Goal: Information Seeking & Learning: Learn about a topic

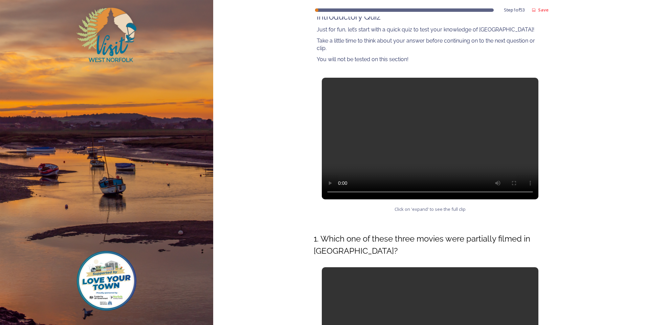
scroll to position [101, 0]
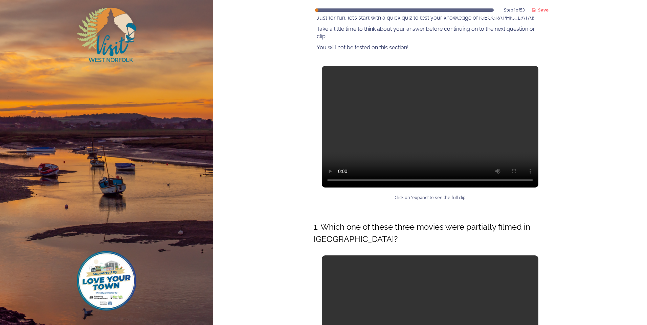
click at [430, 128] on video at bounding box center [430, 127] width 216 height 122
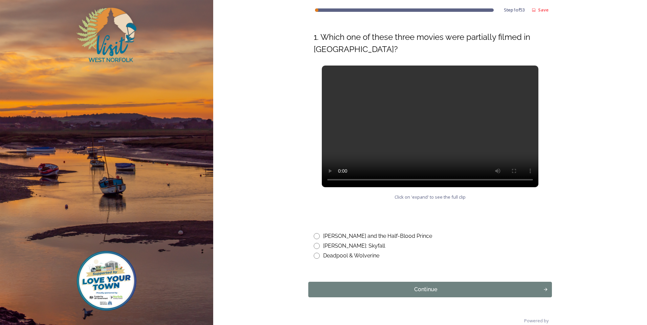
scroll to position [303, 0]
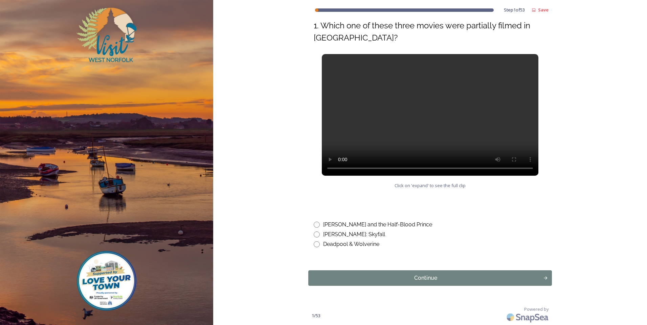
click at [403, 125] on video at bounding box center [430, 115] width 216 height 122
click at [418, 315] on div "Powered by" at bounding box center [443, 315] width 218 height 19
click at [349, 100] on video at bounding box center [430, 115] width 216 height 122
click at [408, 119] on video at bounding box center [430, 115] width 216 height 122
click at [392, 124] on video at bounding box center [430, 115] width 216 height 122
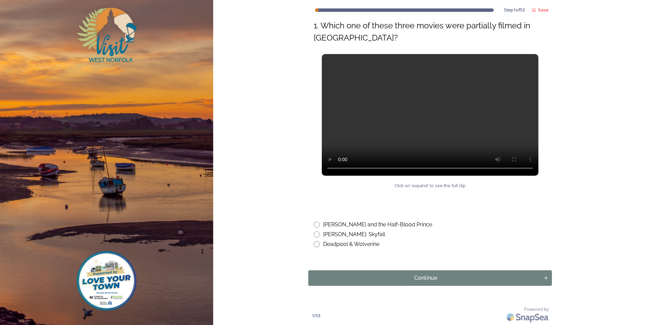
click at [316, 225] on input "radio" at bounding box center [317, 225] width 6 height 6
radio input "true"
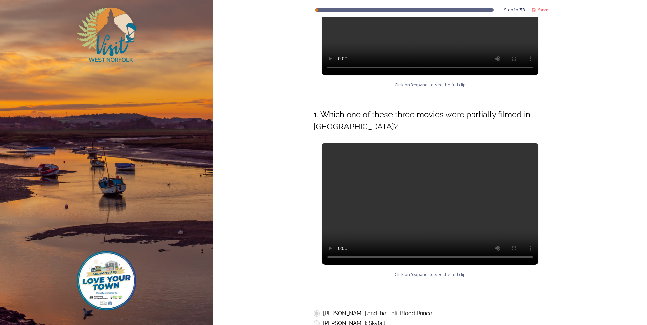
scroll to position [351, 0]
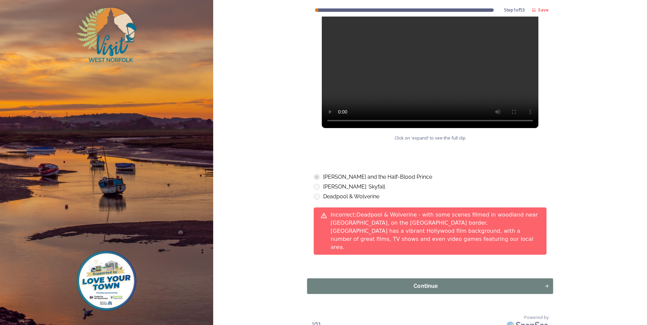
click at [469, 282] on div "Continue" at bounding box center [426, 286] width 230 height 8
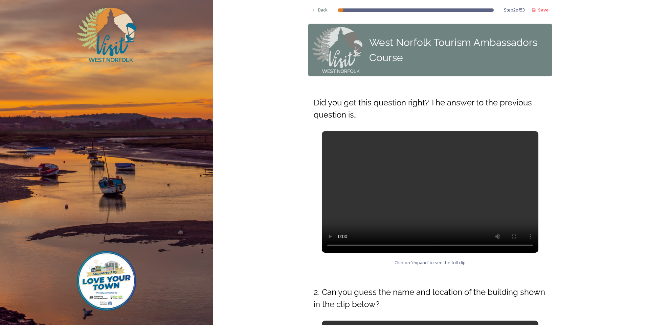
click at [374, 173] on video at bounding box center [430, 192] width 216 height 122
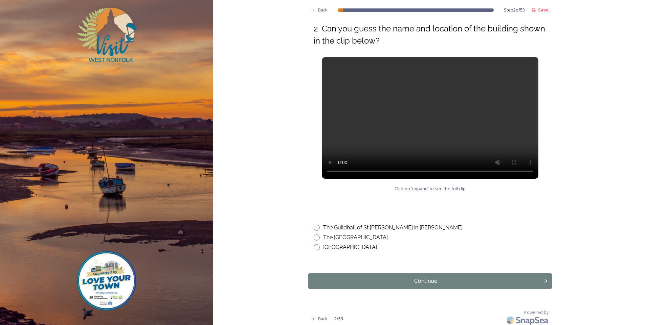
scroll to position [267, 0]
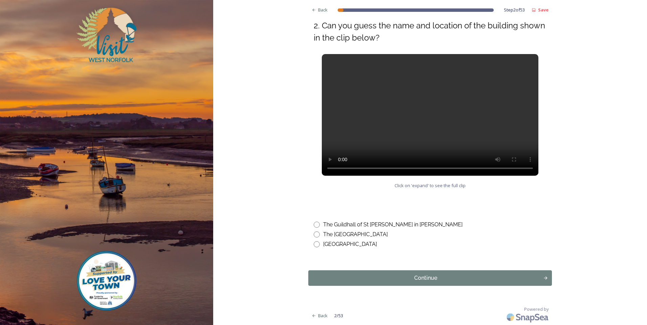
click at [314, 223] on input "radio" at bounding box center [317, 225] width 6 height 6
radio input "true"
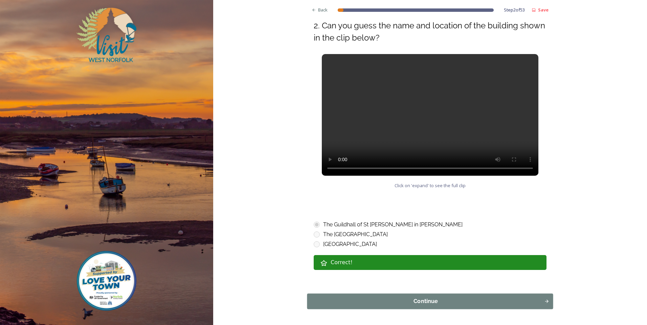
click at [358, 302] on div "Continue" at bounding box center [426, 302] width 230 height 8
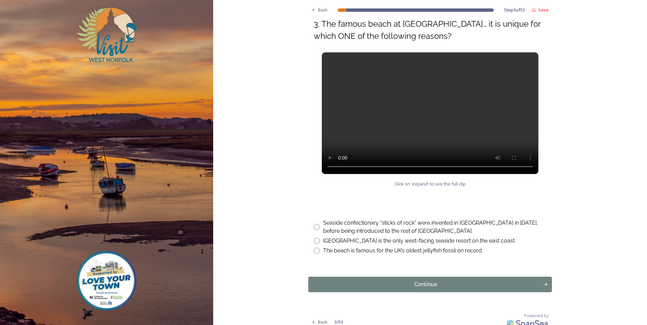
scroll to position [271, 0]
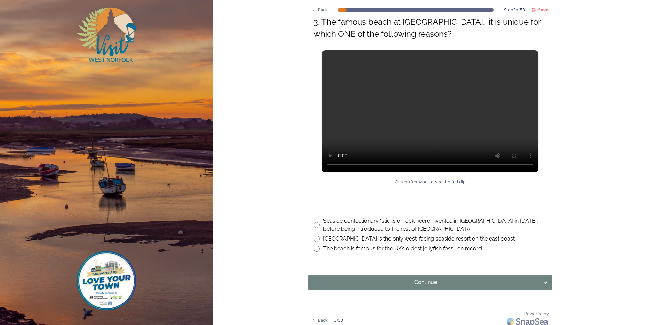
click at [314, 250] on input "radio" at bounding box center [317, 249] width 6 height 6
radio input "true"
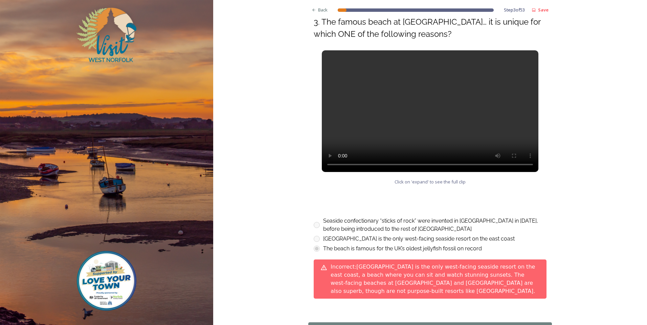
scroll to position [304, 0]
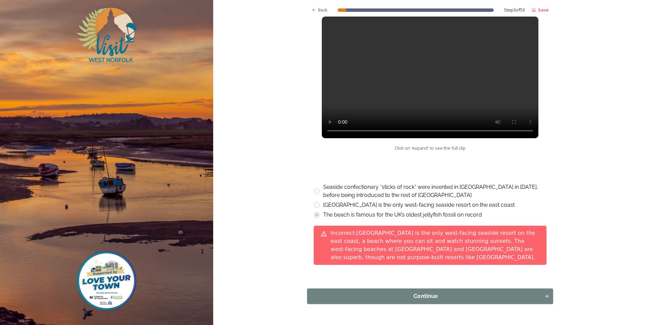
click at [373, 293] on div "Continue" at bounding box center [426, 297] width 230 height 8
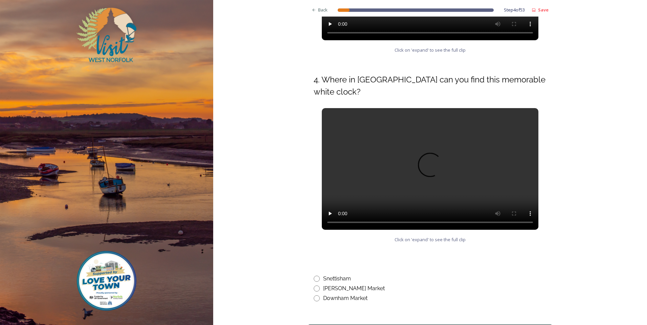
scroll to position [237, 0]
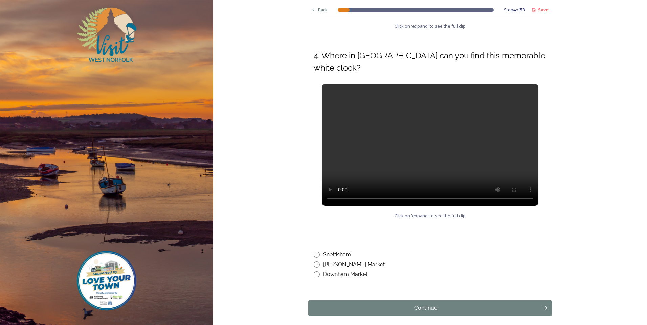
click at [269, 197] on div "Back Step 4 of 53 Save West Norfolk Tourism Ambassadors Course Did you get this…" at bounding box center [430, 59] width 434 height 592
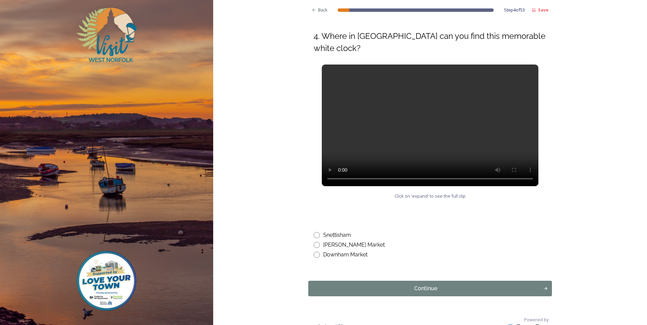
scroll to position [267, 0]
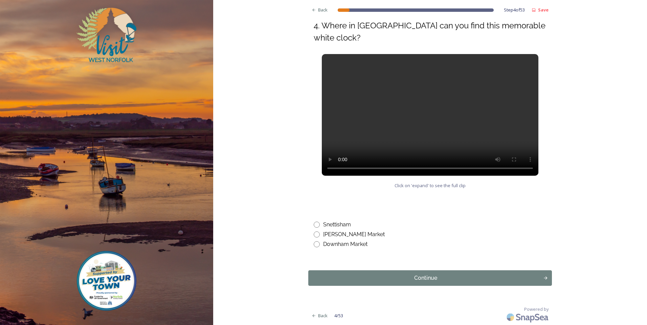
click at [314, 245] on input "radio" at bounding box center [317, 245] width 6 height 6
radio input "true"
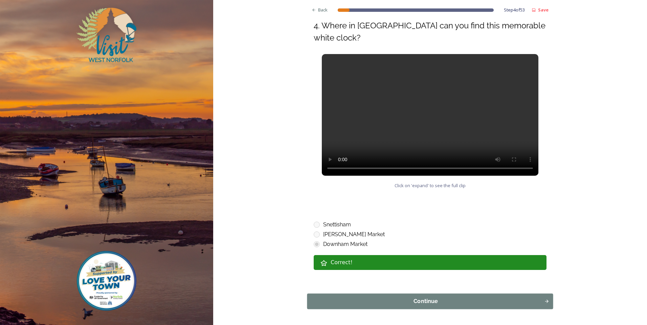
click at [420, 304] on div "Continue" at bounding box center [426, 302] width 230 height 8
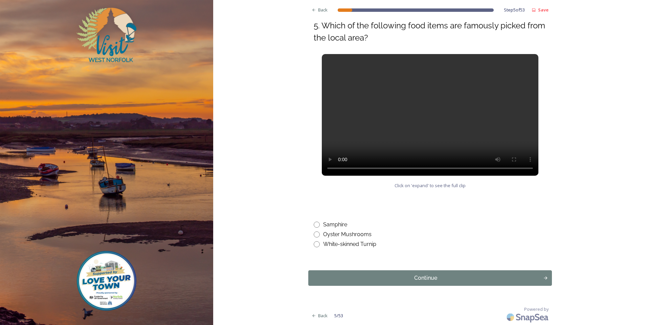
click at [315, 224] on input "radio" at bounding box center [317, 225] width 6 height 6
radio input "true"
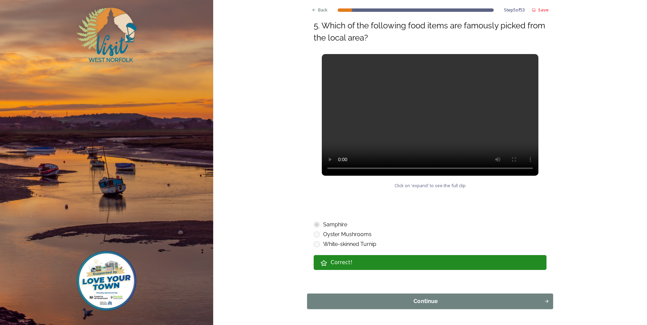
click at [319, 301] on div "Continue" at bounding box center [426, 302] width 230 height 8
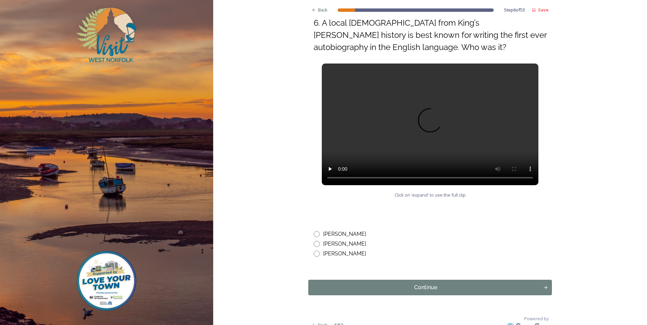
scroll to position [279, 0]
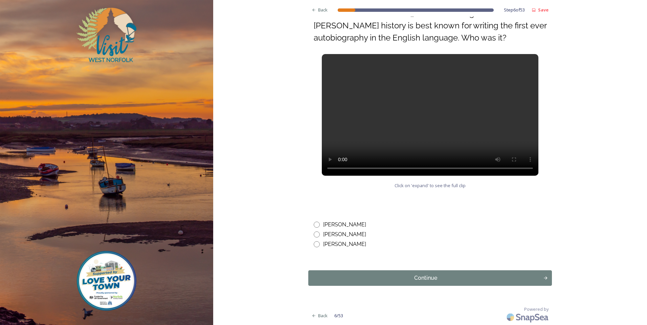
click at [308, 227] on div "[PERSON_NAME] [PERSON_NAME] [PERSON_NAME]" at bounding box center [430, 230] width 244 height 48
click at [314, 224] on input "radio" at bounding box center [317, 225] width 6 height 6
radio input "true"
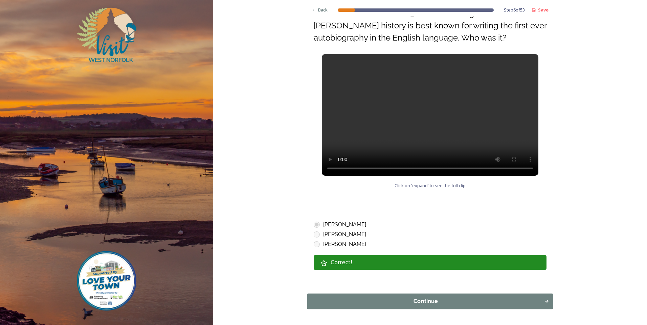
click at [343, 300] on div "Continue" at bounding box center [426, 302] width 230 height 8
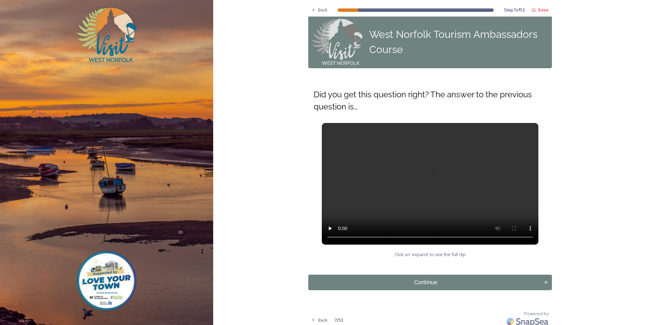
scroll to position [13, 0]
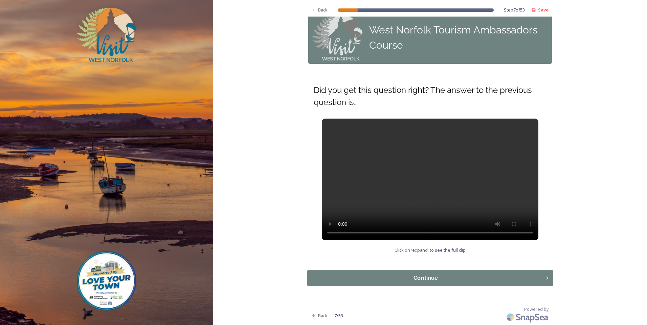
click at [413, 276] on div "Continue" at bounding box center [426, 278] width 230 height 8
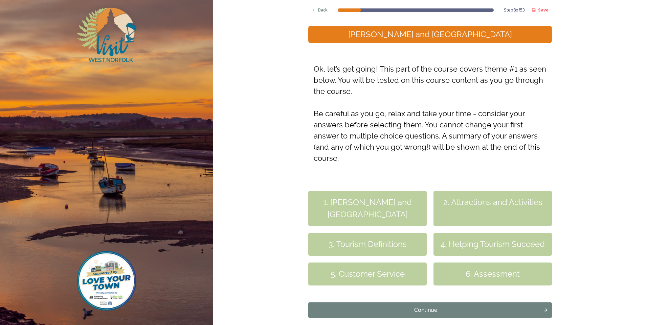
scroll to position [100, 0]
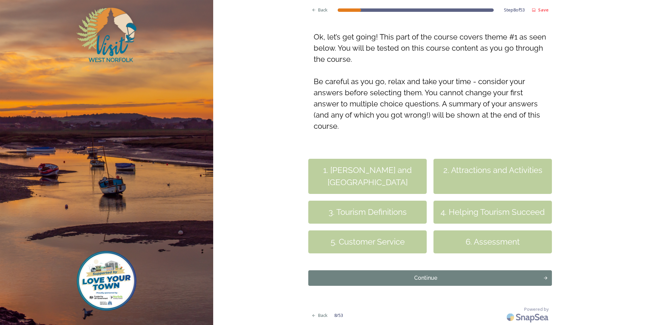
click at [360, 175] on div "1. [PERSON_NAME] and [GEOGRAPHIC_DATA]" at bounding box center [367, 176] width 118 height 35
click at [403, 277] on div "Continue" at bounding box center [426, 278] width 230 height 8
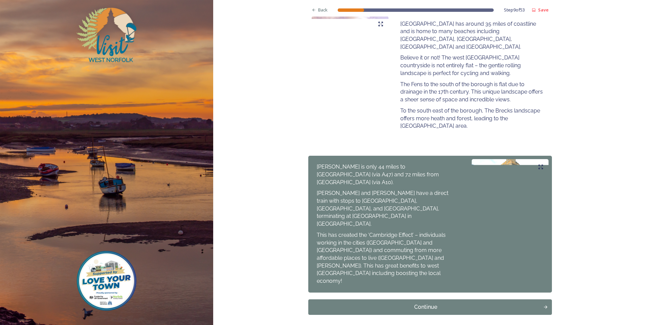
scroll to position [415, 0]
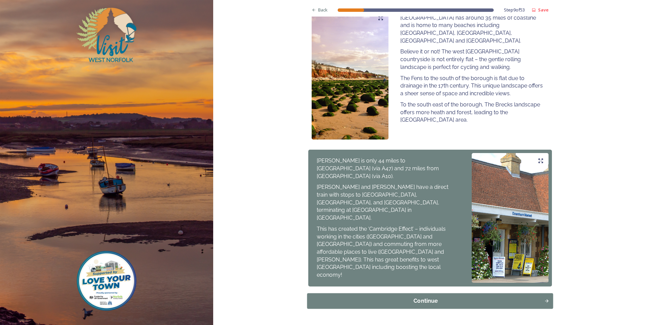
click at [414, 297] on div "Continue" at bounding box center [426, 301] width 230 height 8
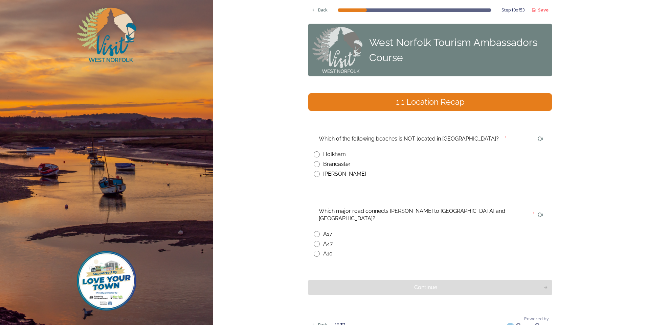
click at [315, 175] on input "radio" at bounding box center [317, 174] width 6 height 6
radio input "true"
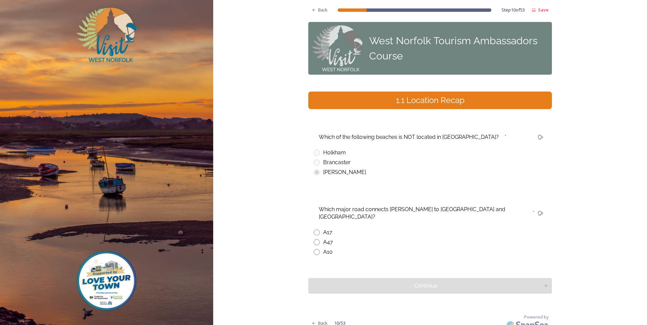
click at [310, 235] on div "Which major road connects [PERSON_NAME] to [GEOGRAPHIC_DATA] and [GEOGRAPHIC_DA…" at bounding box center [430, 230] width 244 height 63
click at [314, 249] on input "radio" at bounding box center [317, 252] width 6 height 6
radio input "true"
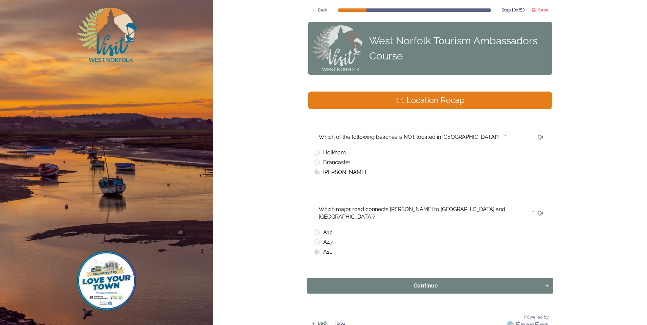
click at [328, 282] on div "Continue" at bounding box center [426, 286] width 230 height 8
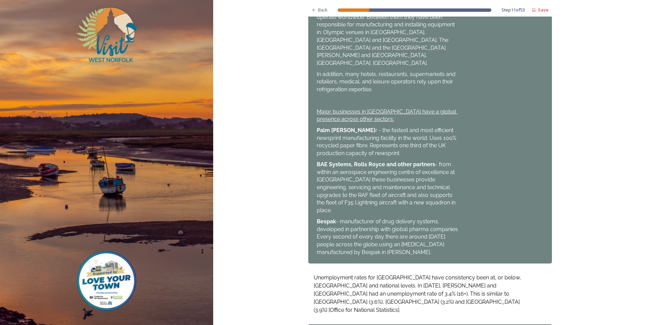
scroll to position [422, 0]
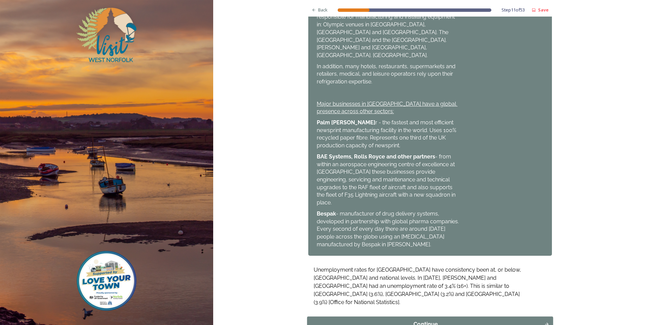
click at [445, 321] on div "Continue" at bounding box center [426, 325] width 230 height 8
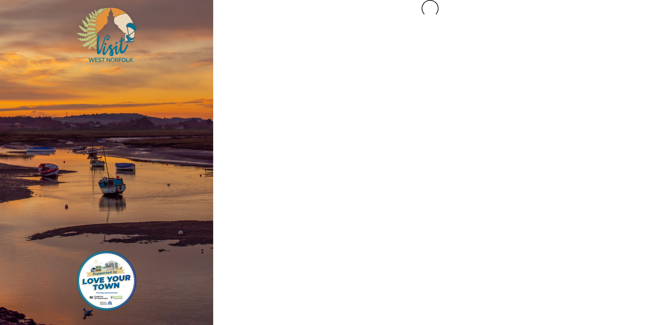
scroll to position [0, 0]
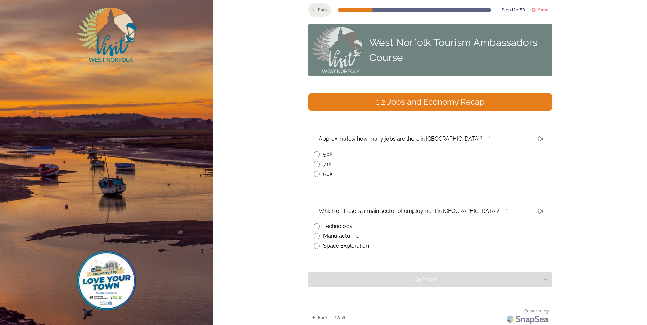
click at [312, 9] on icon at bounding box center [314, 10] width 4 height 4
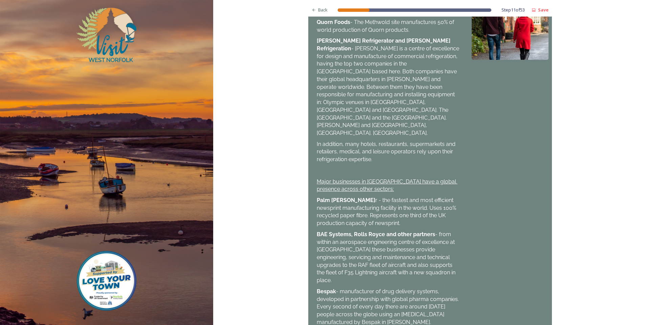
scroll to position [422, 0]
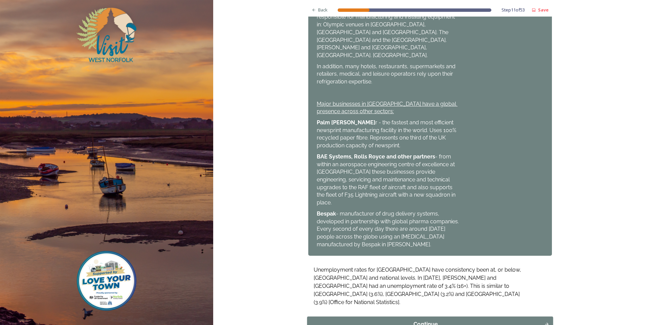
click at [455, 321] on div "Continue" at bounding box center [426, 325] width 230 height 8
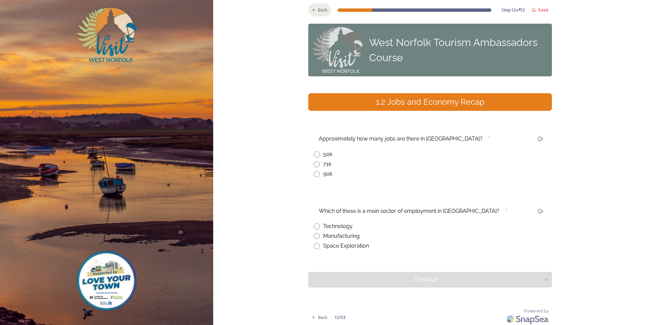
click at [320, 13] on span "Back" at bounding box center [322, 10] width 9 height 6
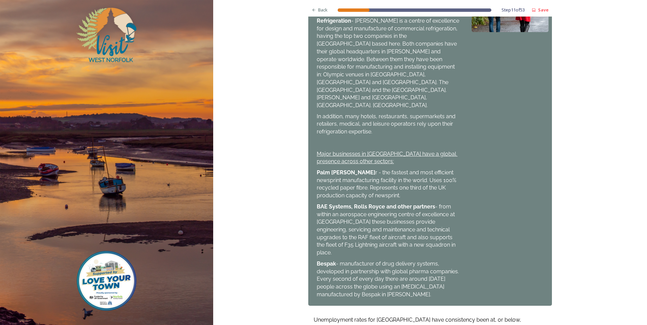
scroll to position [422, 0]
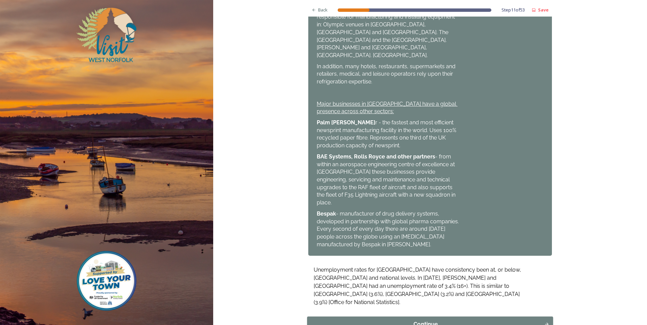
click at [478, 321] on div "Continue" at bounding box center [426, 325] width 230 height 8
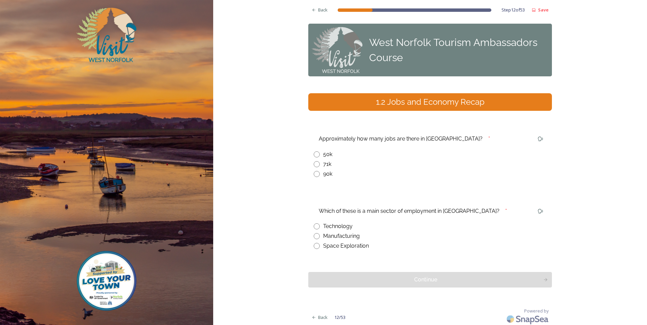
click at [314, 164] on input "radio" at bounding box center [317, 164] width 6 height 6
radio input "true"
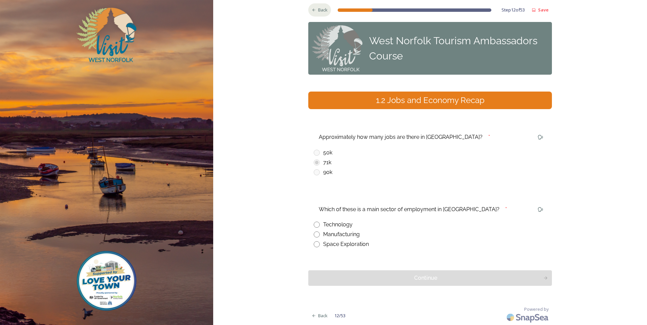
click at [312, 12] on icon at bounding box center [314, 10] width 4 height 4
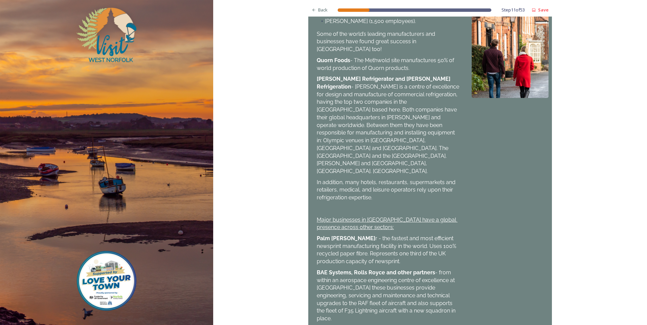
scroll to position [422, 0]
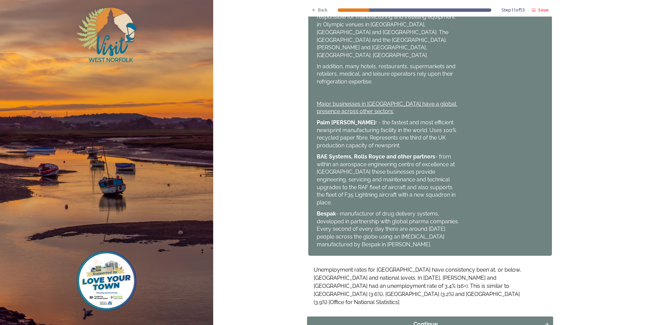
click at [470, 317] on button "Continue" at bounding box center [430, 325] width 246 height 16
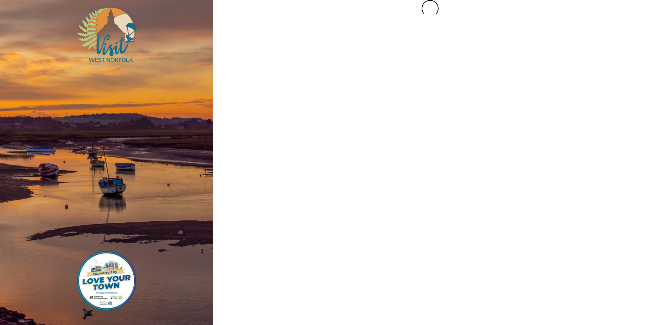
scroll to position [0, 0]
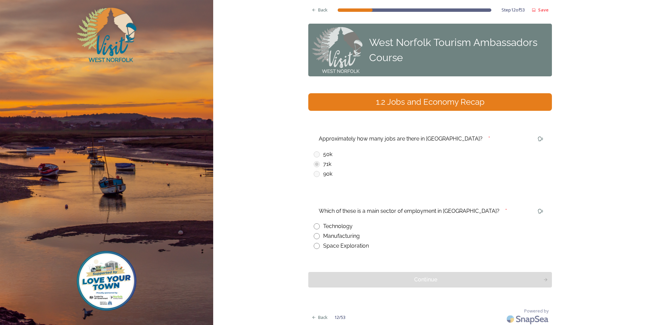
click at [314, 235] on input "radio" at bounding box center [317, 236] width 6 height 6
radio input "true"
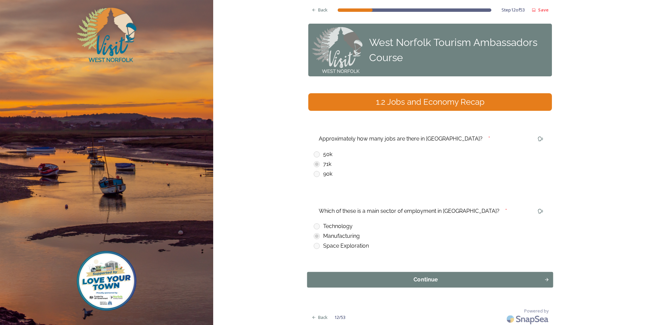
click at [345, 281] on div "Continue" at bounding box center [426, 280] width 230 height 8
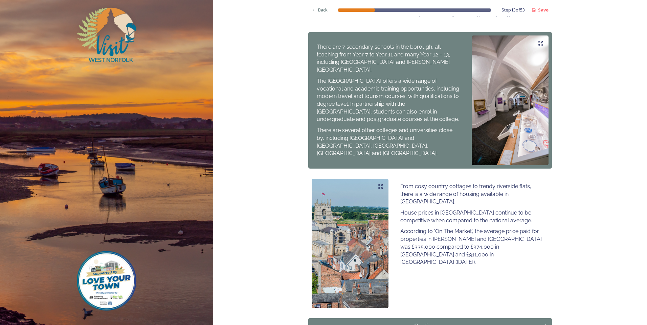
scroll to position [331, 0]
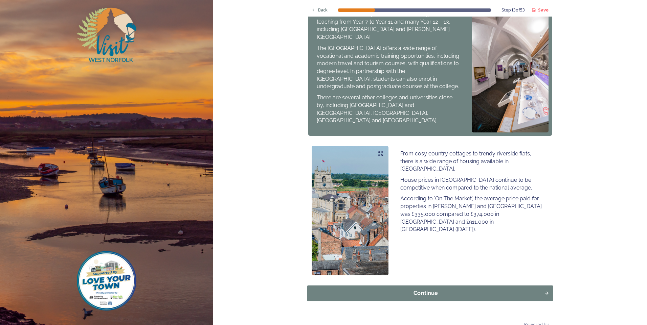
click at [374, 290] on div "Continue" at bounding box center [426, 294] width 230 height 8
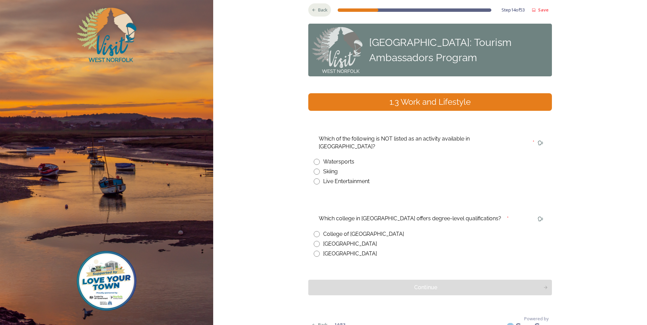
click at [318, 13] on span "Back" at bounding box center [322, 10] width 9 height 6
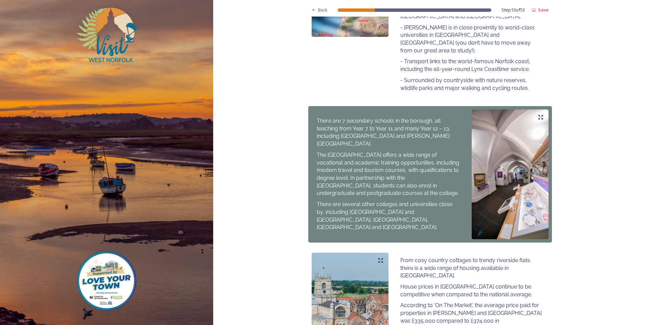
scroll to position [331, 0]
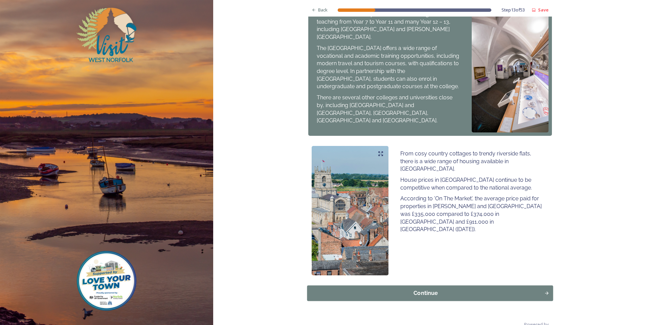
click at [473, 290] on div "Continue" at bounding box center [426, 294] width 230 height 8
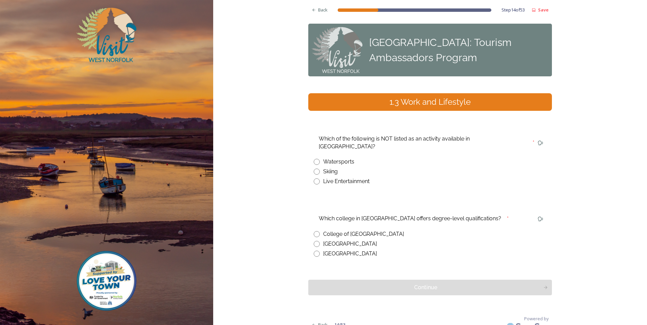
click at [314, 169] on input "radio" at bounding box center [317, 172] width 6 height 6
radio input "true"
click at [318, 230] on div "College of [GEOGRAPHIC_DATA]" at bounding box center [430, 234] width 233 height 8
radio input "true"
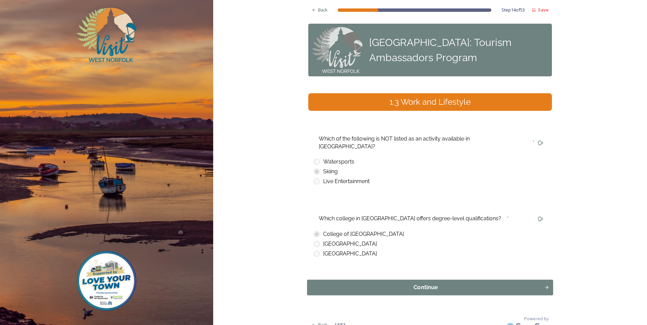
click at [357, 280] on button "Continue" at bounding box center [430, 288] width 246 height 16
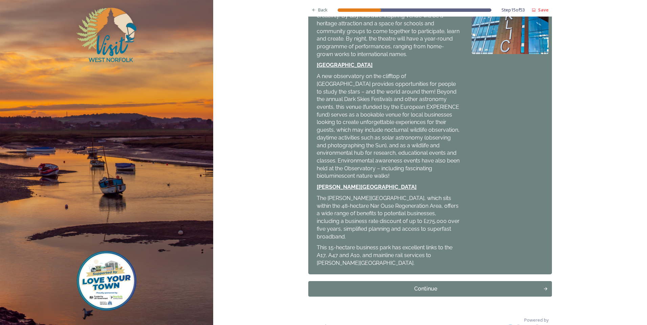
scroll to position [210, 0]
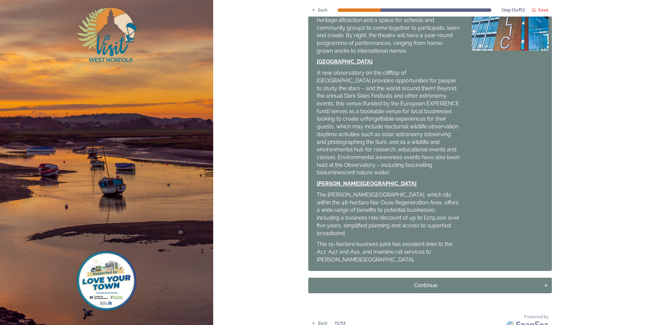
click at [451, 268] on div "Back Step 15 of 53 Save West Norfolk Tourism Ambassadors Course 1.4 Public Inve…" at bounding box center [430, 61] width 244 height 543
click at [452, 285] on button "Continue" at bounding box center [430, 286] width 246 height 16
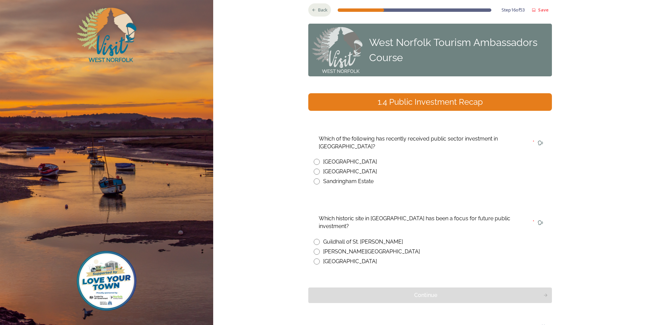
click at [314, 7] on div "Back" at bounding box center [319, 9] width 23 height 13
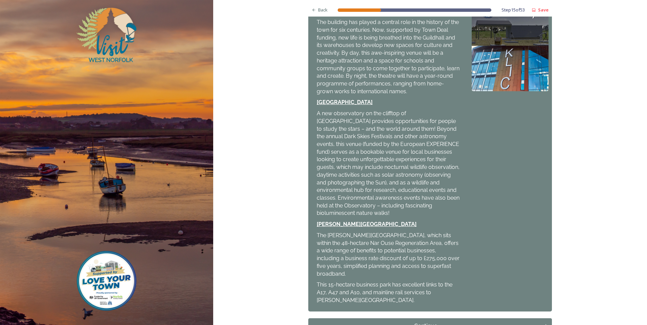
scroll to position [203, 0]
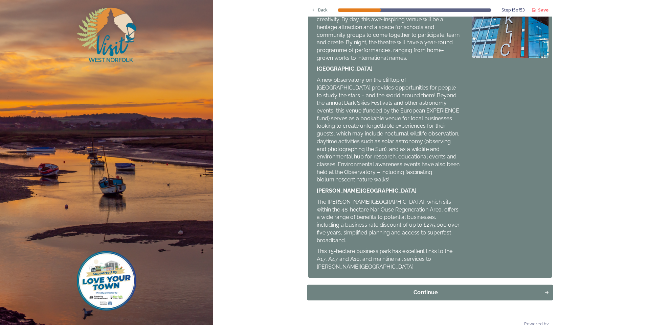
click at [378, 292] on button "Continue" at bounding box center [430, 293] width 246 height 16
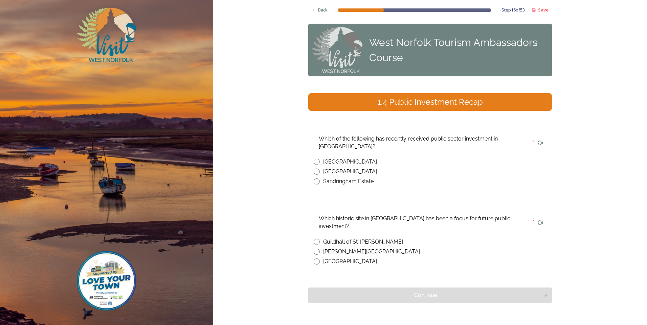
click at [314, 162] on input "radio" at bounding box center [317, 162] width 6 height 6
radio input "true"
click at [316, 259] on input "radio" at bounding box center [317, 262] width 6 height 6
radio input "true"
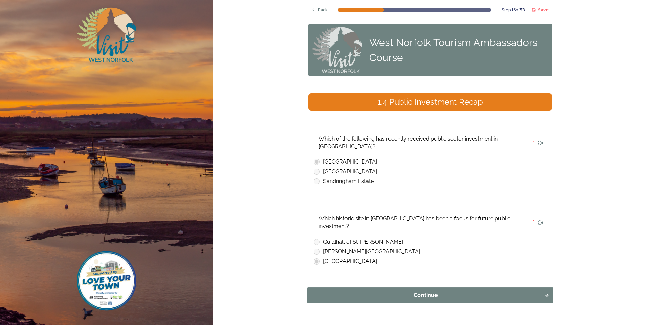
click at [345, 288] on button "Continue" at bounding box center [430, 296] width 246 height 16
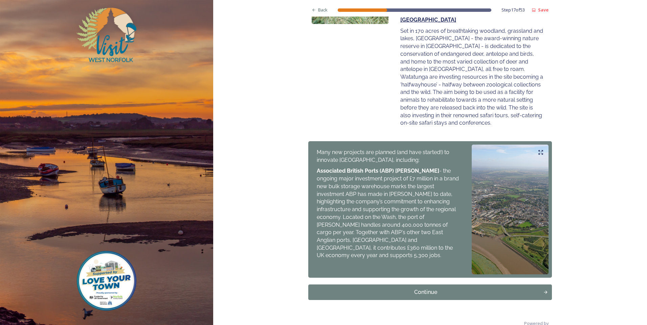
scroll to position [243, 0]
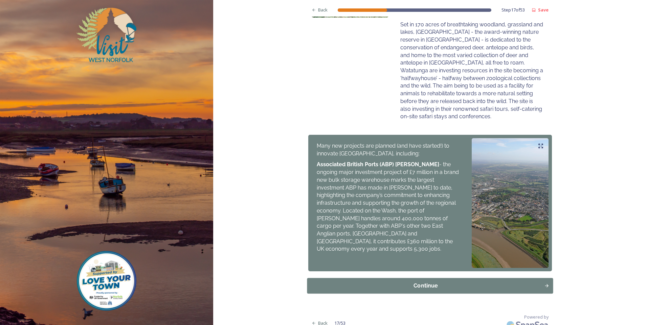
click at [411, 282] on div "Continue" at bounding box center [426, 286] width 230 height 8
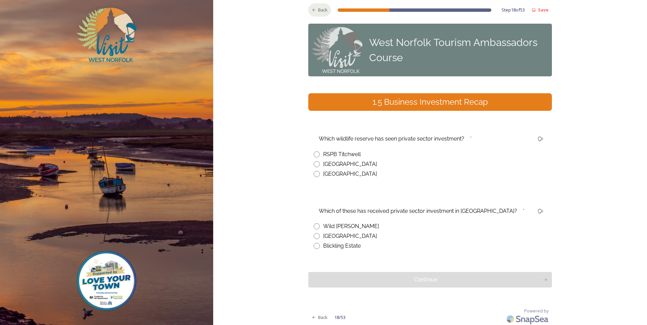
click at [322, 15] on div "Back" at bounding box center [319, 9] width 23 height 13
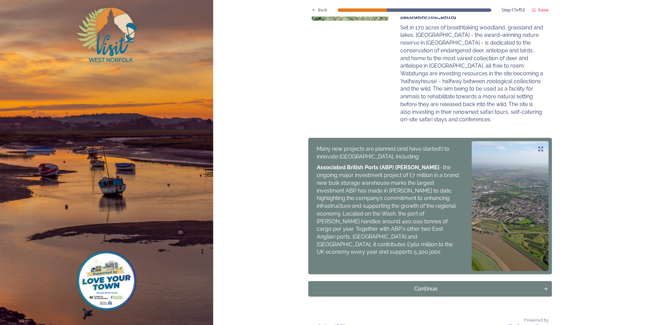
scroll to position [243, 0]
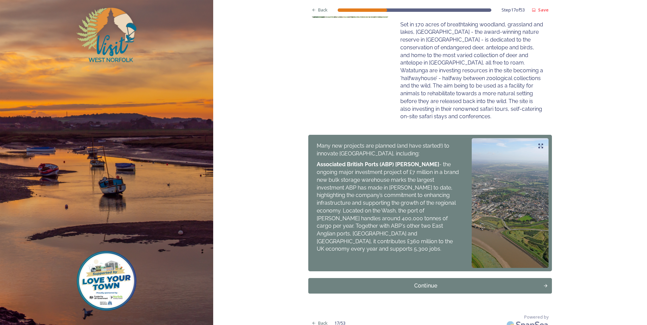
click at [453, 270] on div "Back Step 17 of 53 Save West Norfolk Tourism Ambassadors Course 1.5 Business In…" at bounding box center [430, 45] width 244 height 576
click at [455, 282] on div "Continue" at bounding box center [426, 286] width 230 height 8
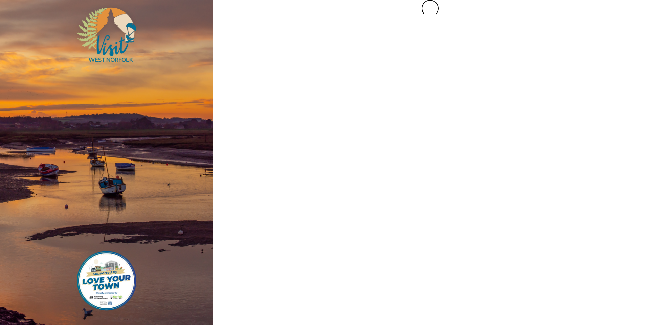
scroll to position [0, 0]
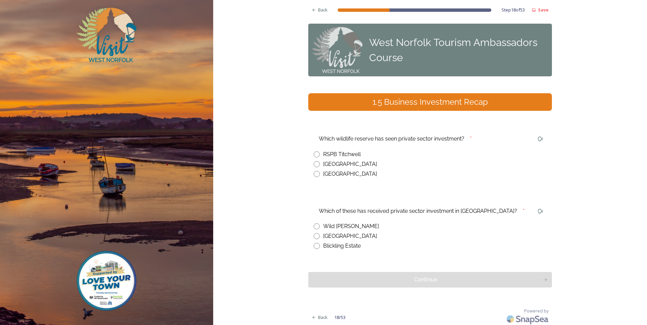
click at [314, 164] on input "radio" at bounding box center [317, 164] width 6 height 6
radio input "true"
click at [314, 229] on input "radio" at bounding box center [317, 227] width 6 height 6
radio input "true"
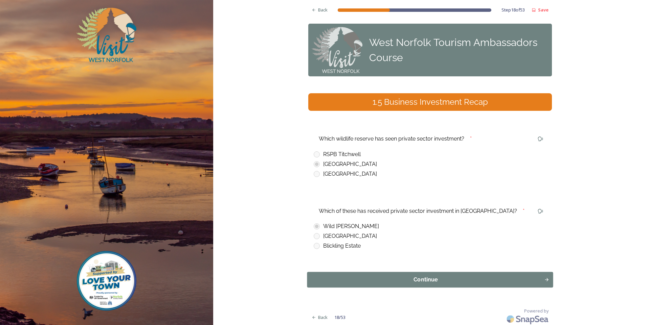
click at [353, 278] on div "Continue" at bounding box center [426, 280] width 230 height 8
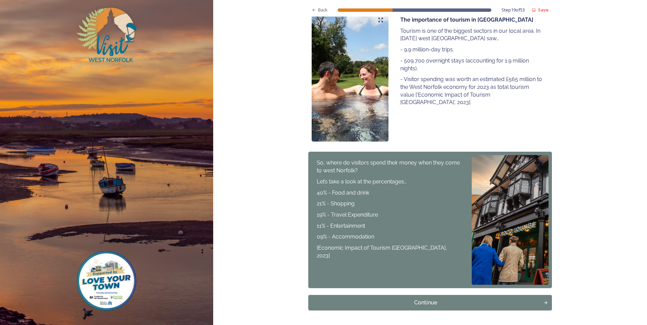
scroll to position [135, 0]
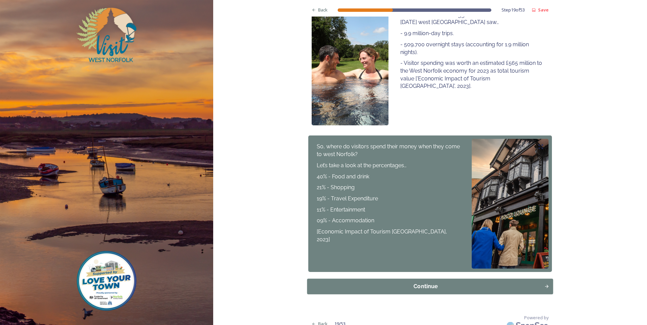
click at [401, 289] on div "Continue" at bounding box center [426, 287] width 230 height 8
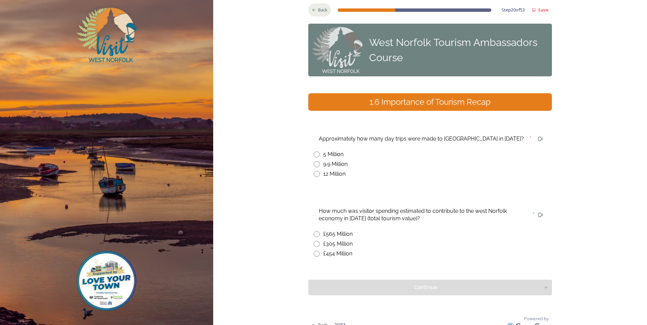
click at [321, 10] on span "Back" at bounding box center [322, 10] width 9 height 6
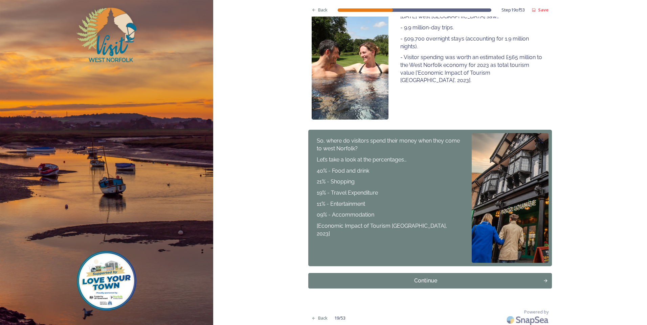
scroll to position [144, 0]
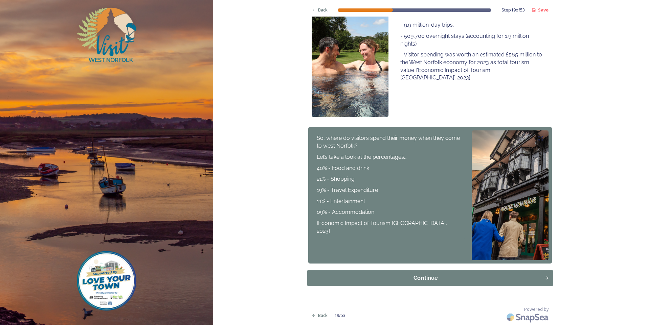
click at [432, 281] on div "Continue" at bounding box center [426, 278] width 230 height 8
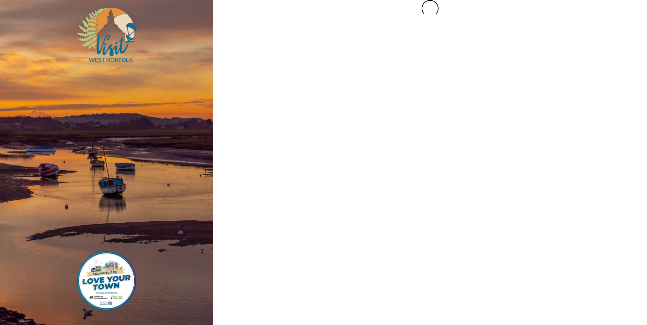
scroll to position [0, 0]
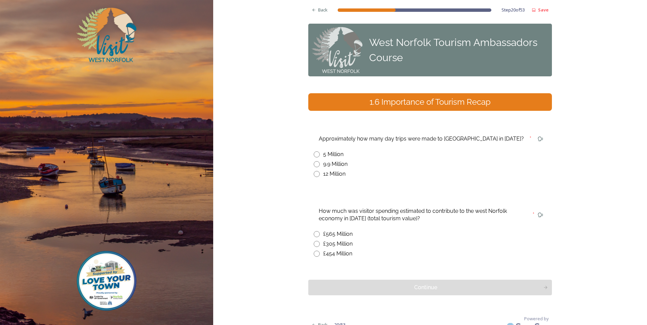
click at [314, 165] on input "radio" at bounding box center [317, 164] width 6 height 6
radio input "true"
click at [315, 6] on div "Back" at bounding box center [319, 9] width 23 height 13
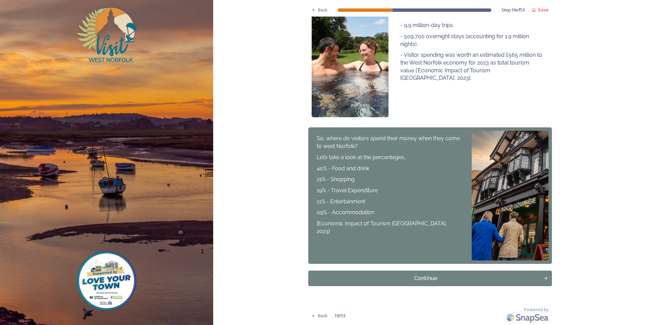
scroll to position [144, 0]
click at [501, 272] on button "Continue" at bounding box center [430, 279] width 246 height 16
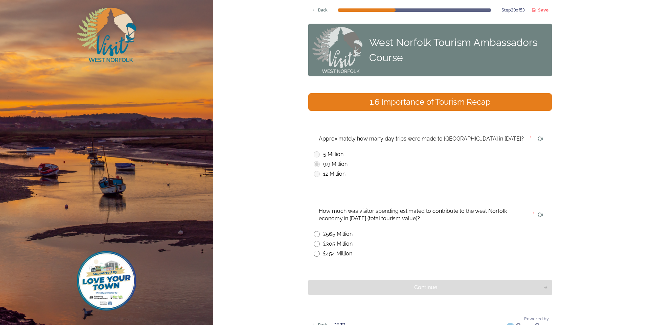
click at [316, 234] on input "radio" at bounding box center [317, 234] width 6 height 6
radio input "true"
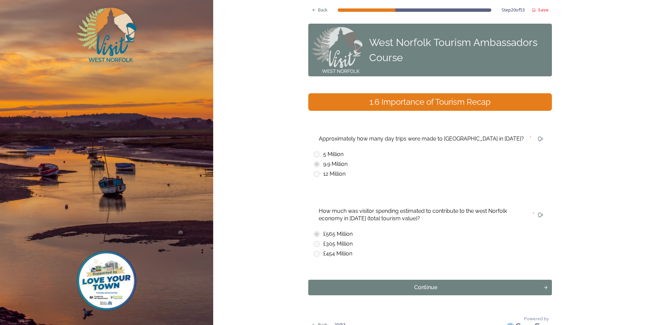
click at [363, 290] on div "Continue" at bounding box center [426, 288] width 228 height 8
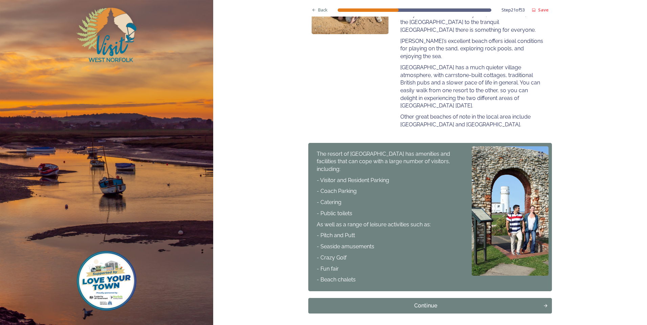
scroll to position [231, 0]
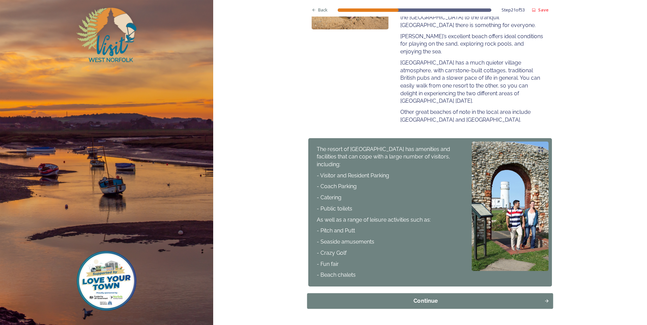
click at [391, 297] on div "Continue" at bounding box center [426, 301] width 230 height 8
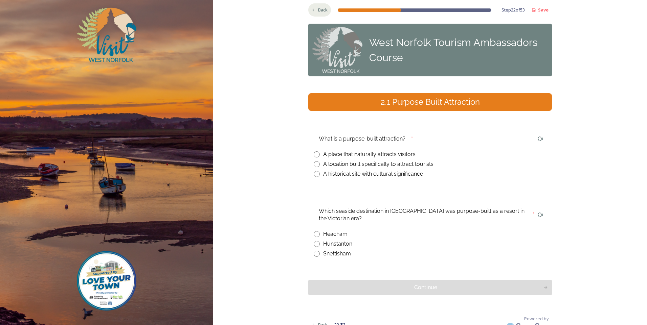
click at [312, 9] on icon at bounding box center [314, 10] width 4 height 4
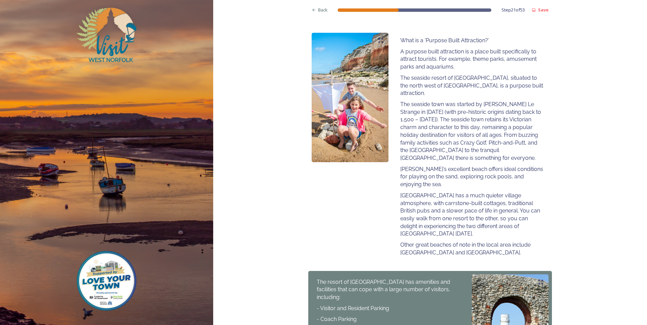
scroll to position [203, 0]
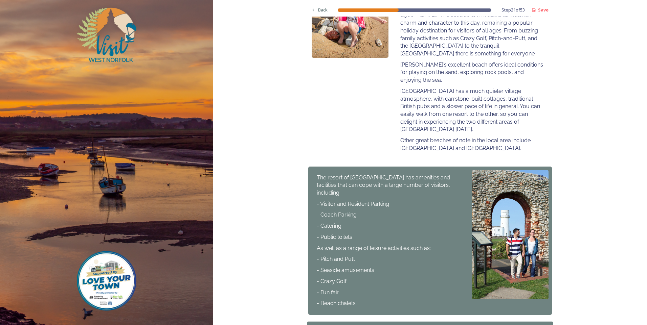
click at [419, 325] on div "Continue" at bounding box center [426, 330] width 230 height 8
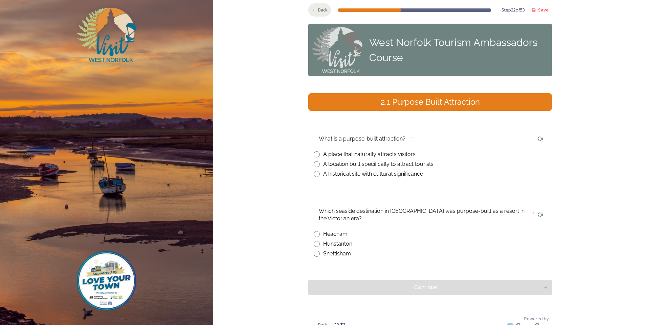
click at [325, 10] on span "Back" at bounding box center [322, 10] width 9 height 6
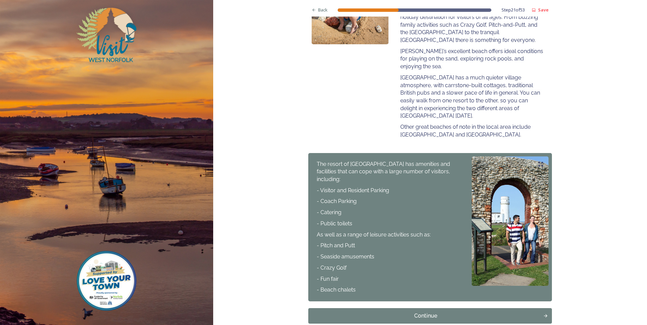
scroll to position [231, 0]
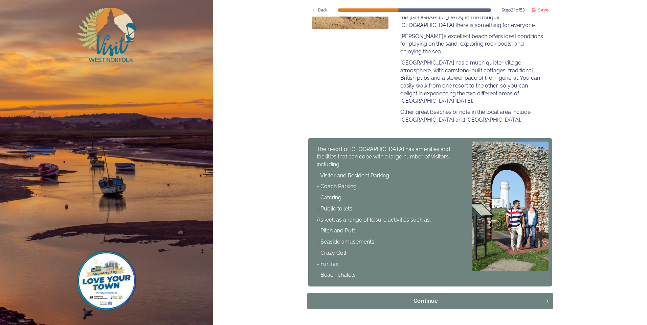
click at [472, 297] on div "Continue" at bounding box center [426, 301] width 230 height 8
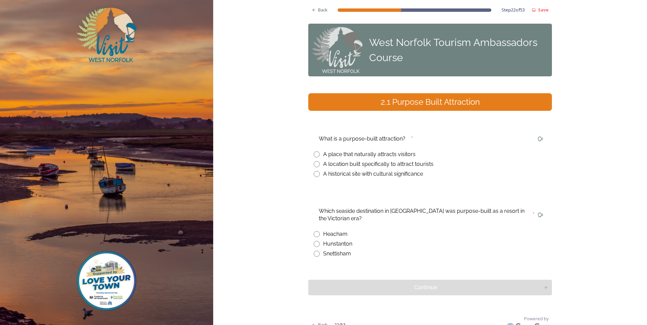
click at [316, 165] on input "radio" at bounding box center [317, 164] width 6 height 6
radio input "true"
click at [317, 5] on div "Back" at bounding box center [319, 9] width 23 height 13
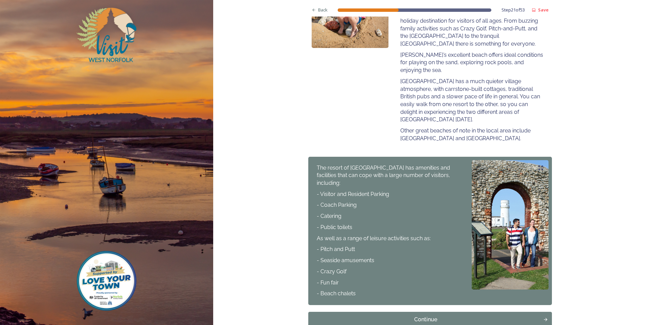
scroll to position [231, 0]
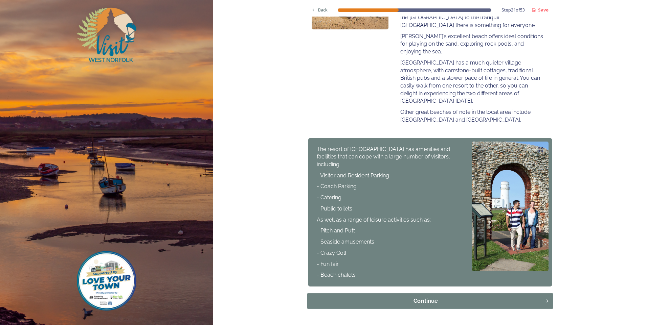
click at [454, 297] on div "Continue" at bounding box center [426, 301] width 230 height 8
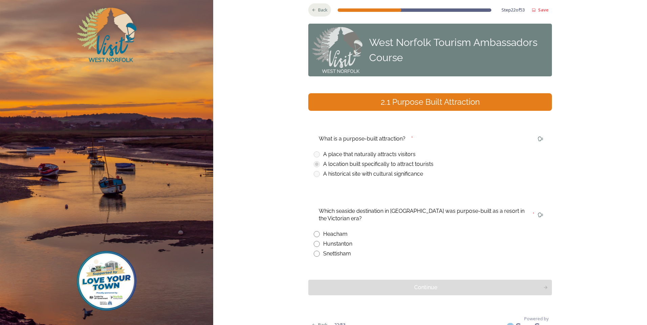
click at [313, 6] on div "Back" at bounding box center [319, 9] width 23 height 13
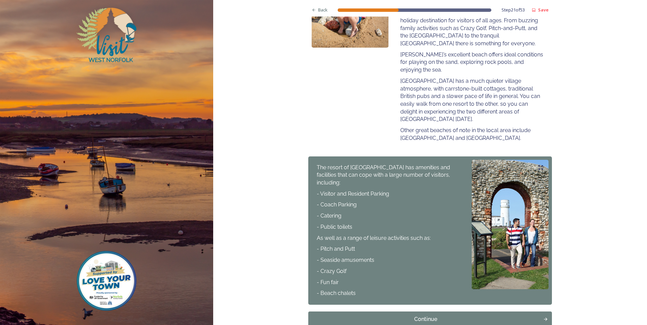
scroll to position [231, 0]
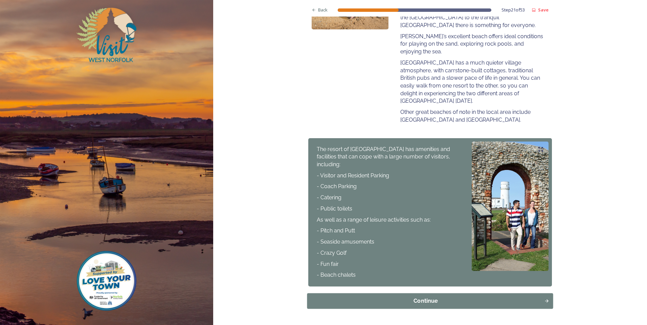
click at [398, 297] on div "Continue" at bounding box center [426, 301] width 230 height 8
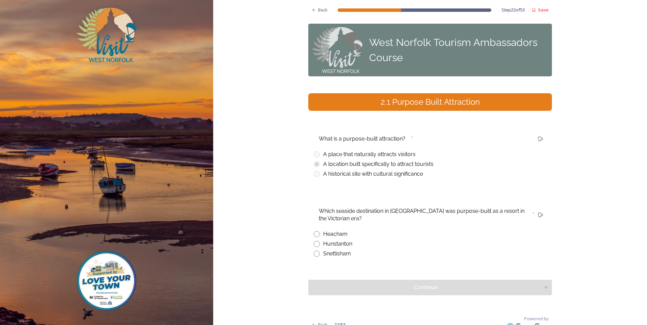
click at [318, 246] on div "Hunstanton" at bounding box center [430, 244] width 233 height 8
radio input "true"
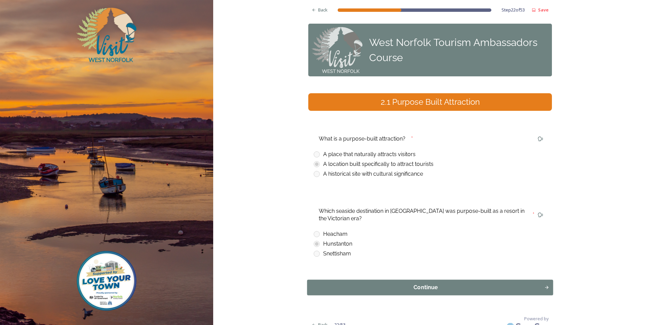
click at [362, 288] on div "Continue" at bounding box center [426, 288] width 230 height 8
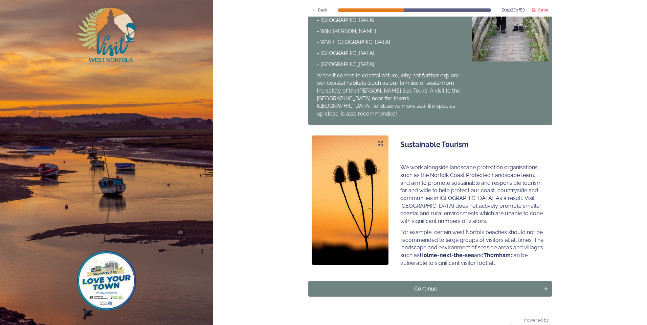
scroll to position [346, 0]
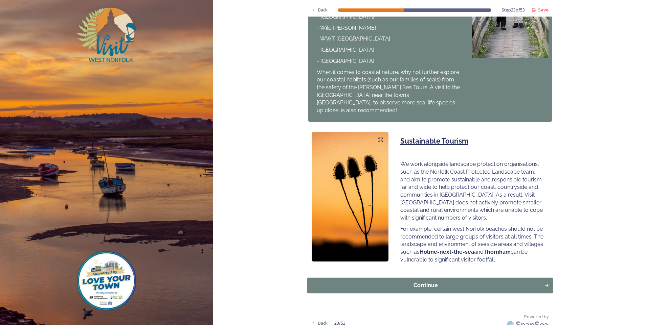
click at [411, 282] on div "Continue" at bounding box center [426, 286] width 230 height 8
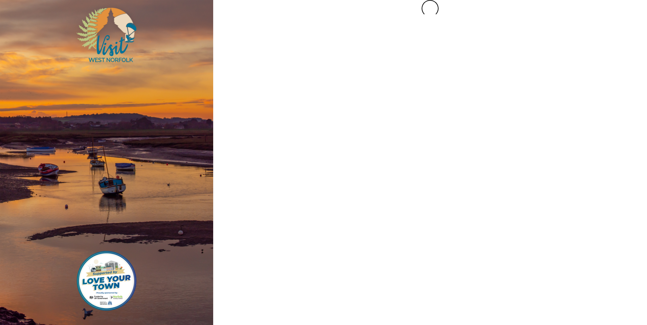
scroll to position [0, 0]
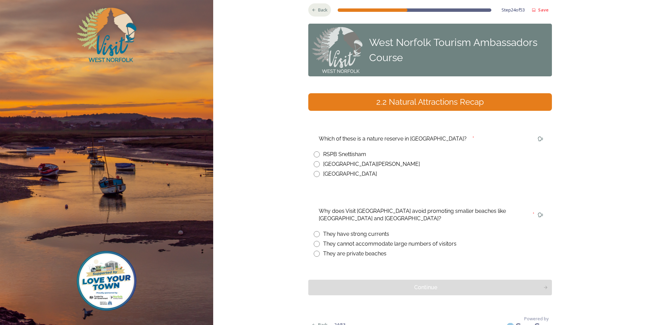
click at [312, 12] on icon at bounding box center [314, 10] width 4 height 4
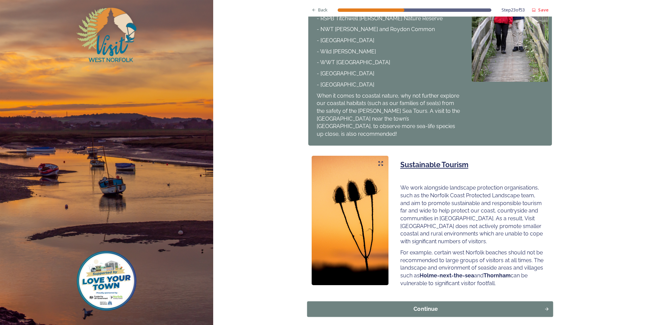
scroll to position [346, 0]
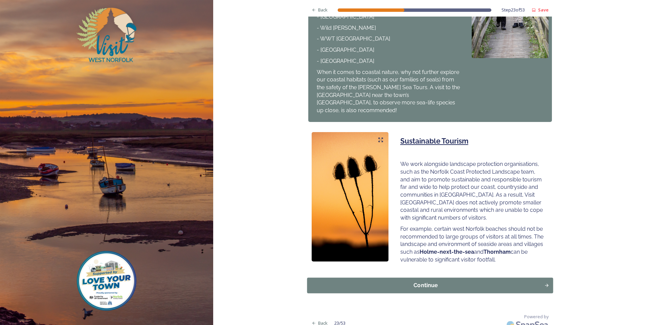
click at [466, 282] on div "Continue" at bounding box center [426, 286] width 230 height 8
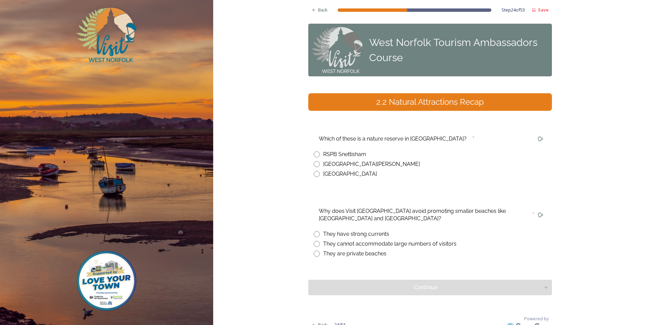
click at [340, 155] on div "RSPB Snettisham" at bounding box center [344, 155] width 43 height 8
radio input "true"
click at [313, 4] on div "Back" at bounding box center [319, 9] width 23 height 13
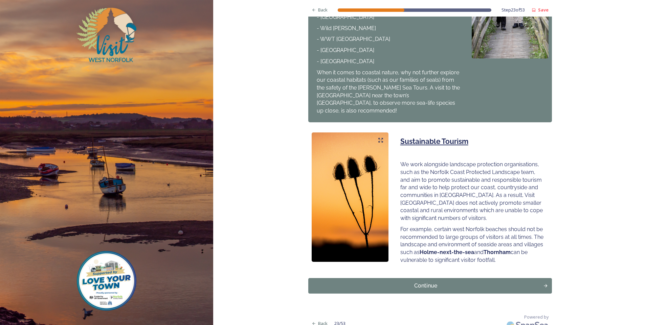
scroll to position [346, 0]
click at [454, 282] on div "Continue" at bounding box center [426, 286] width 230 height 8
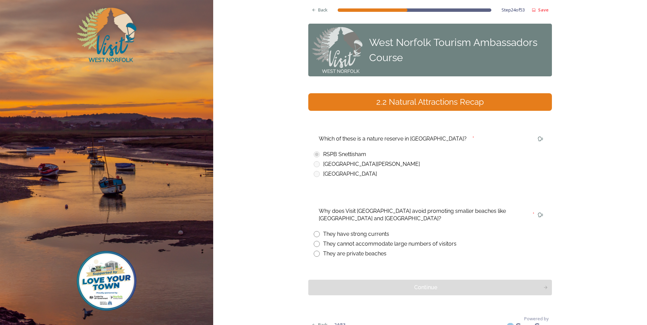
click at [316, 245] on input "radio" at bounding box center [317, 244] width 6 height 6
radio input "true"
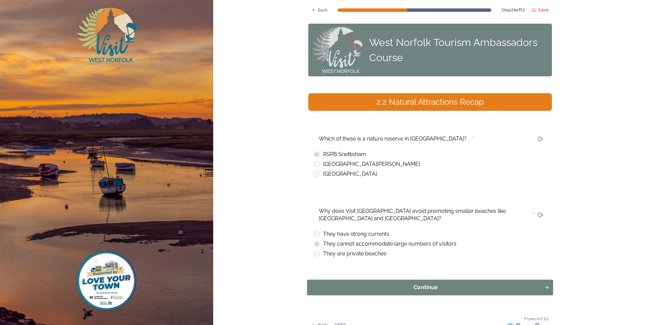
click at [342, 281] on button "Continue" at bounding box center [430, 288] width 246 height 16
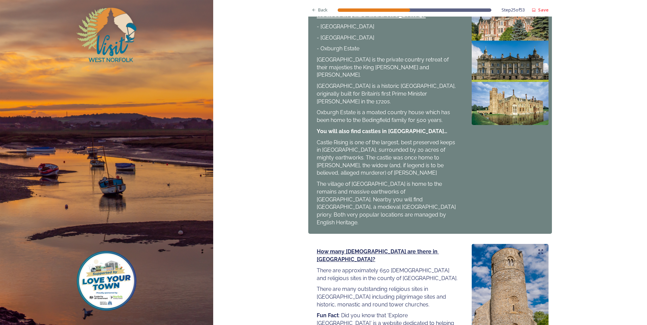
scroll to position [689, 0]
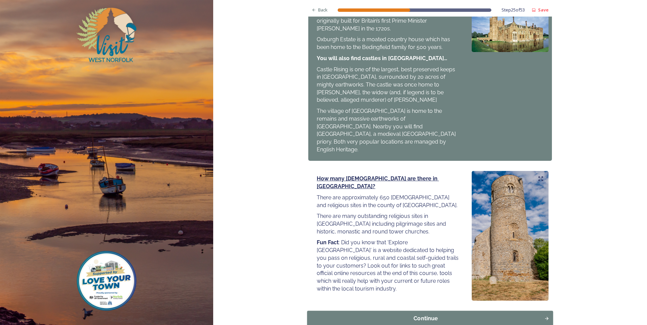
click at [422, 311] on button "Continue" at bounding box center [430, 319] width 246 height 16
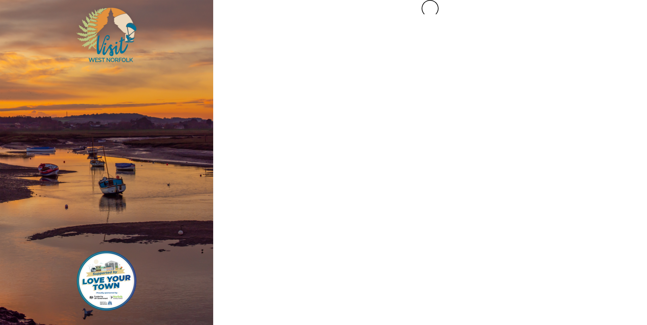
scroll to position [0, 0]
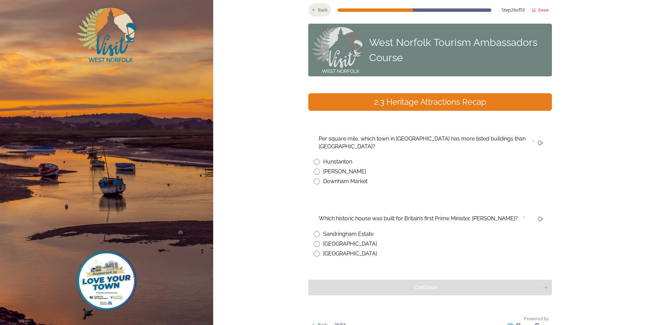
click at [314, 6] on div "Back" at bounding box center [319, 9] width 23 height 13
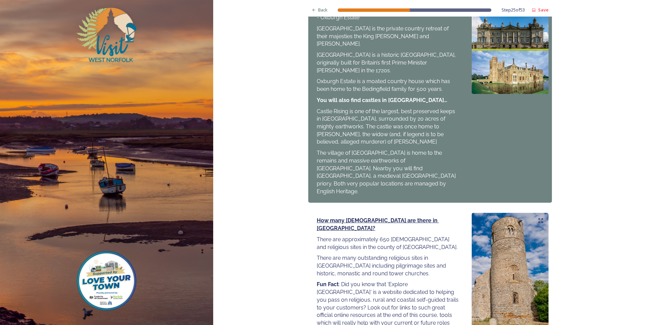
scroll to position [689, 0]
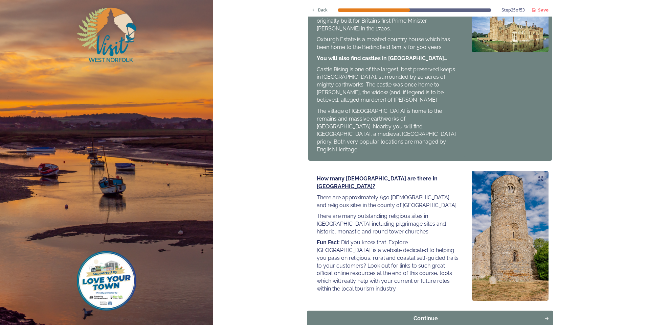
click at [505, 315] on div "Continue" at bounding box center [426, 319] width 230 height 8
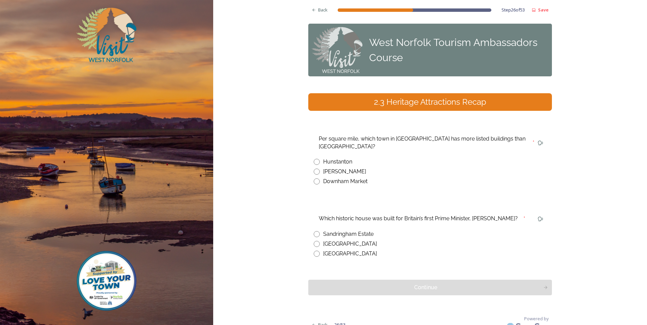
click at [314, 169] on input "radio" at bounding box center [317, 172] width 6 height 6
radio input "true"
click at [313, 10] on icon at bounding box center [314, 10] width 4 height 4
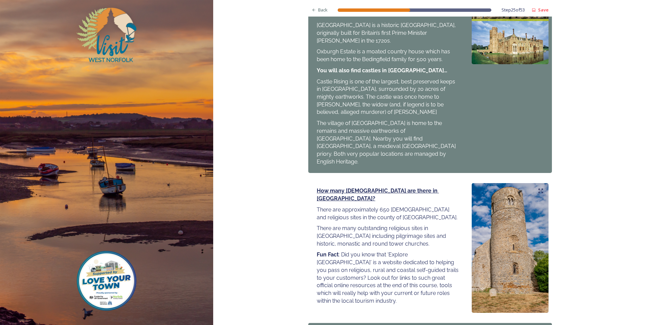
scroll to position [689, 0]
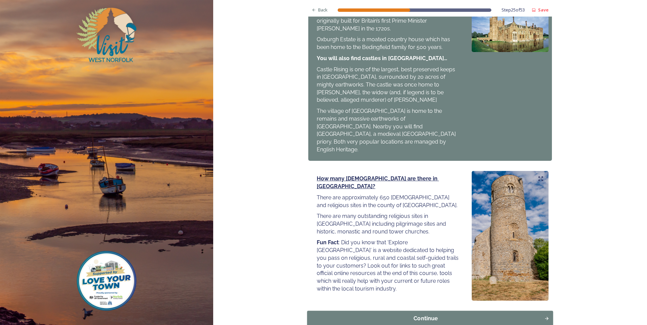
click at [438, 315] on div "Continue" at bounding box center [426, 319] width 230 height 8
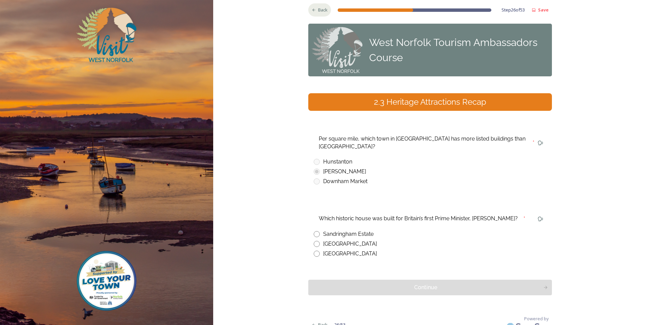
click at [315, 8] on div "Back" at bounding box center [319, 9] width 23 height 13
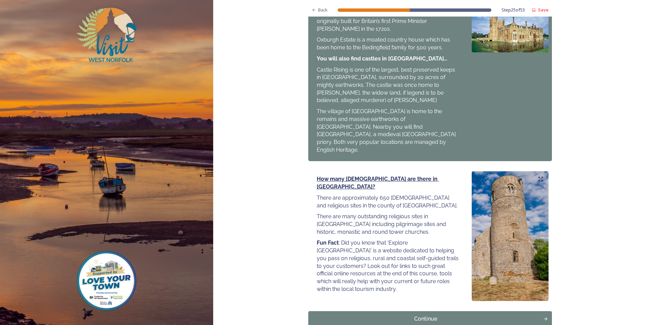
scroll to position [689, 0]
drag, startPoint x: 445, startPoint y: 277, endPoint x: 450, endPoint y: 274, distance: 4.9
click at [446, 315] on div "Continue" at bounding box center [426, 319] width 228 height 8
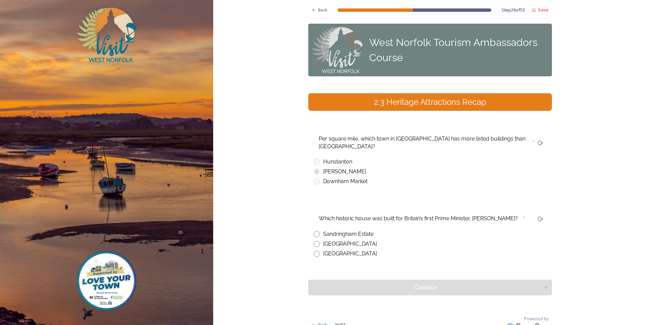
click at [316, 251] on input "radio" at bounding box center [317, 254] width 6 height 6
radio input "true"
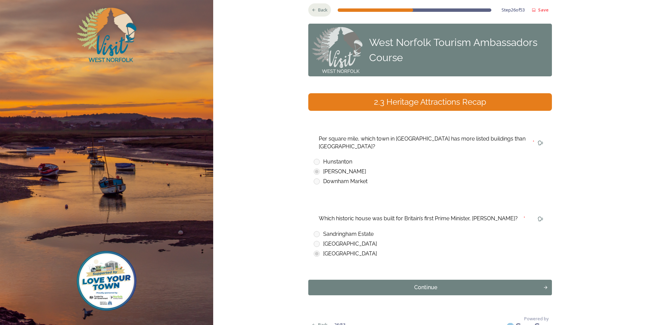
click at [309, 4] on div "Back" at bounding box center [319, 9] width 23 height 13
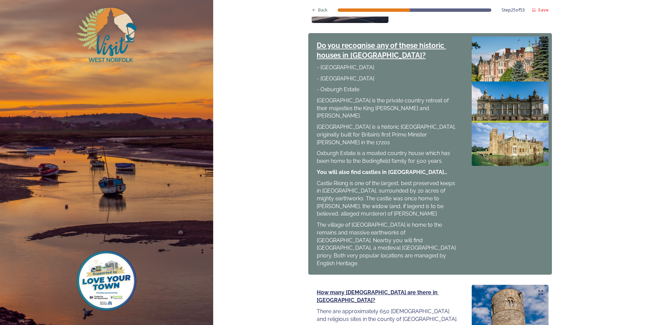
scroll to position [689, 0]
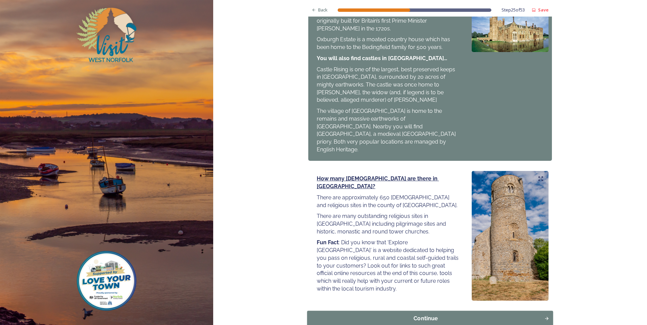
click at [492, 315] on div "Continue" at bounding box center [426, 319] width 230 height 8
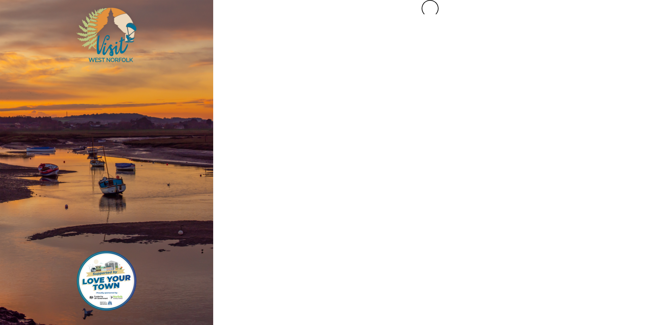
scroll to position [0, 0]
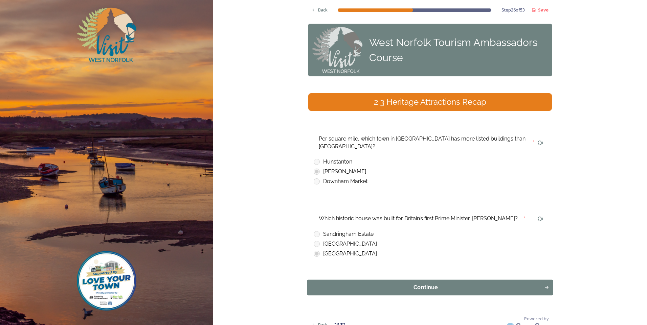
click at [375, 284] on div "Continue" at bounding box center [426, 288] width 230 height 8
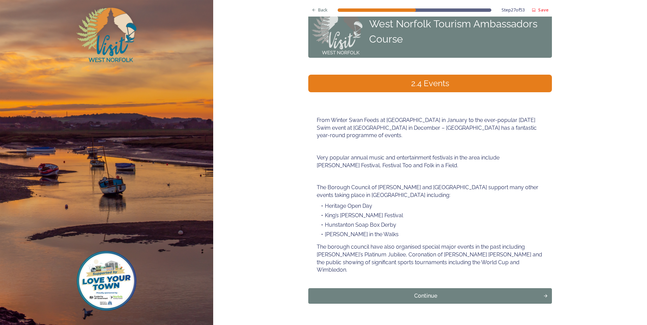
scroll to position [29, 0]
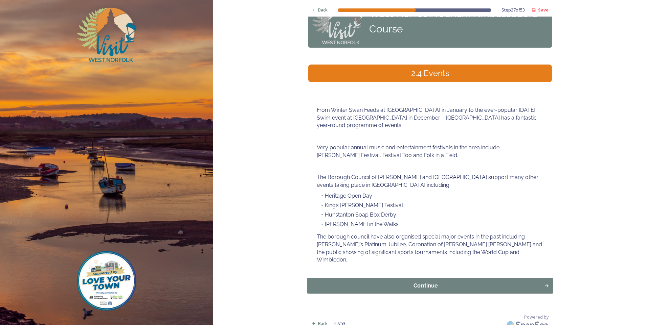
click at [370, 282] on div "Continue" at bounding box center [426, 286] width 230 height 8
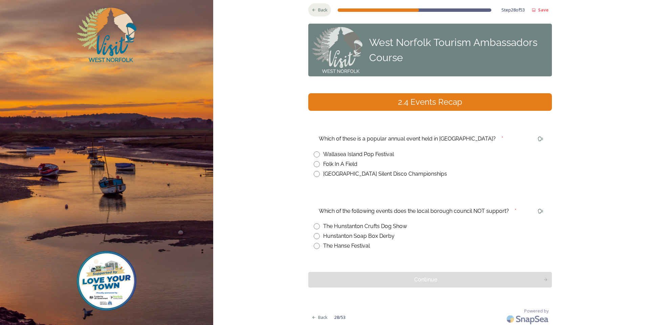
click at [322, 11] on span "Back" at bounding box center [322, 10] width 9 height 6
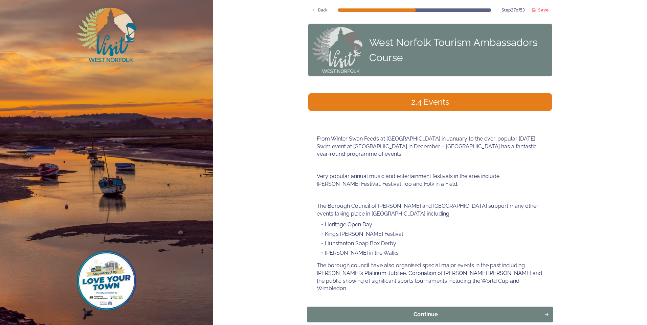
click at [422, 311] on div "Continue" at bounding box center [426, 315] width 230 height 8
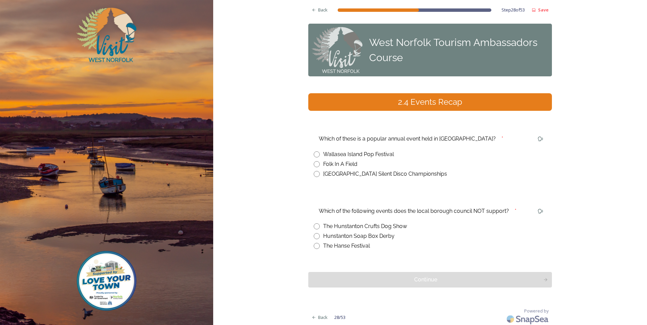
click at [315, 162] on input "radio" at bounding box center [317, 164] width 6 height 6
radio input "true"
click at [318, 9] on span "Back" at bounding box center [322, 10] width 9 height 6
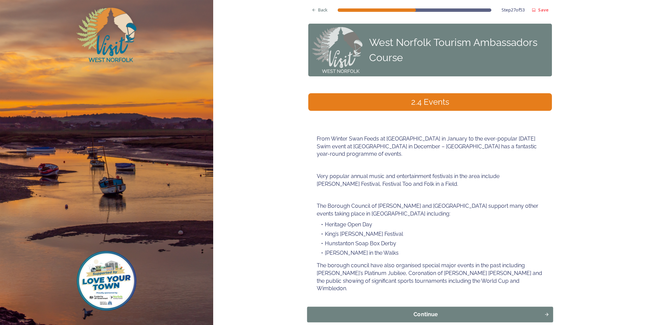
click at [367, 311] on div "Continue" at bounding box center [426, 315] width 230 height 8
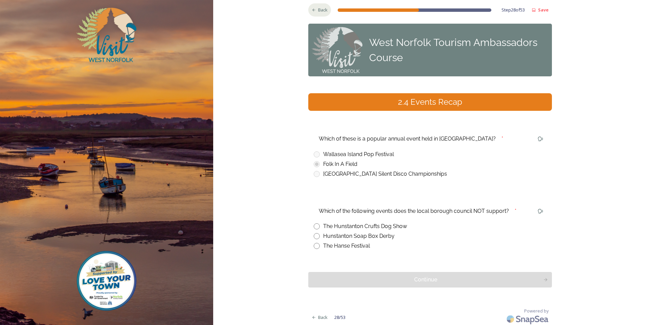
click at [319, 5] on div "Back" at bounding box center [319, 9] width 23 height 13
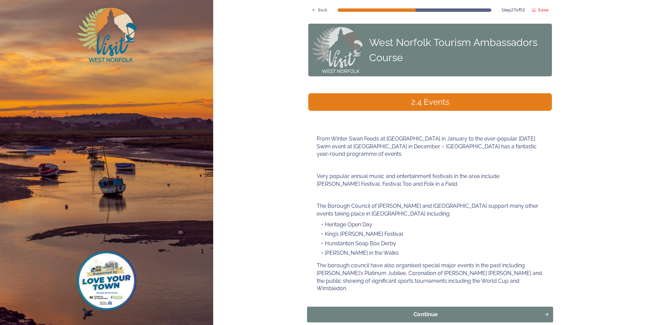
click at [371, 311] on div "Continue" at bounding box center [426, 315] width 230 height 8
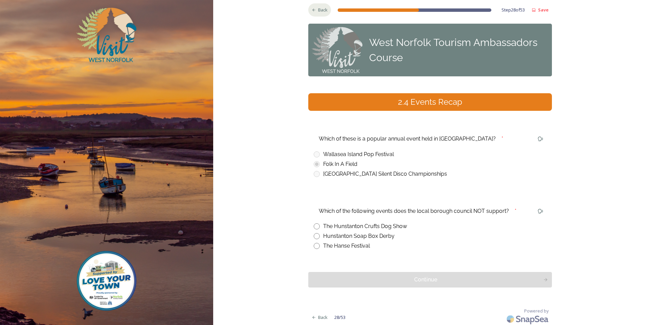
click at [318, 7] on span "Back" at bounding box center [322, 10] width 9 height 6
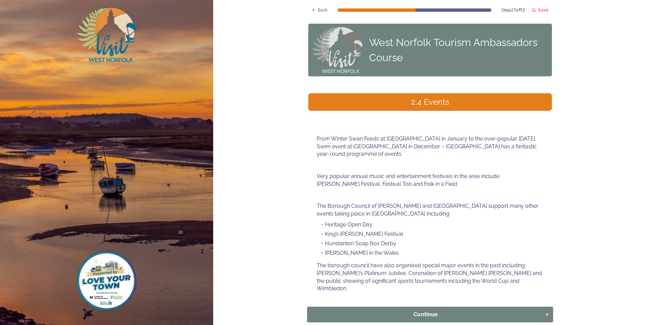
click at [385, 311] on div "Continue" at bounding box center [426, 315] width 230 height 8
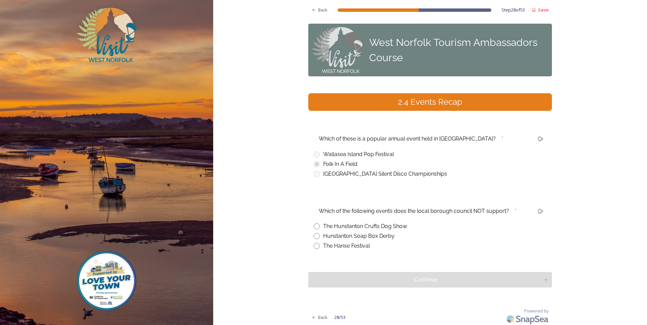
click at [318, 227] on div "The Hunstanton Crufts Dog Show" at bounding box center [430, 227] width 233 height 8
radio input "true"
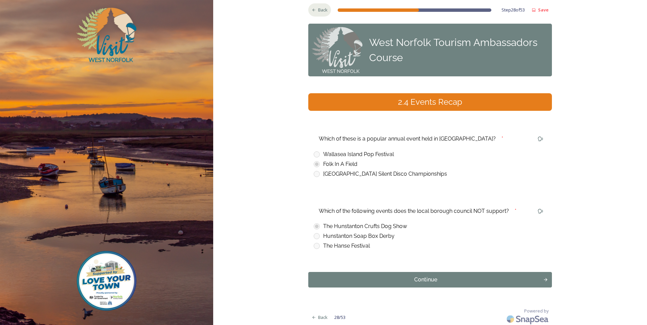
click at [310, 13] on div "Back" at bounding box center [319, 9] width 23 height 13
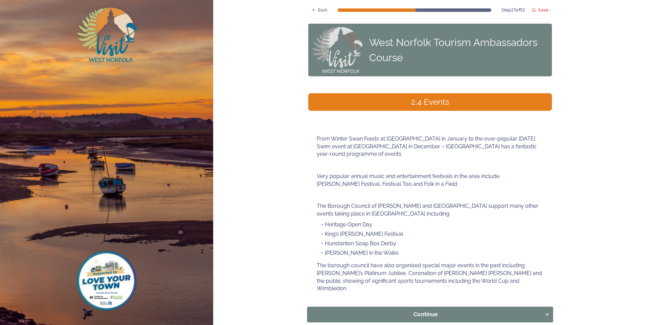
click at [358, 311] on div "Continue" at bounding box center [426, 315] width 230 height 8
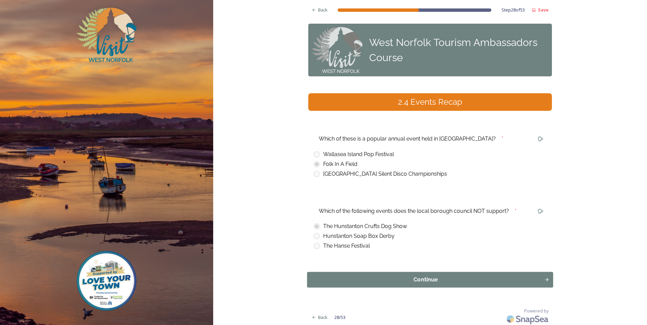
click at [369, 284] on div "Continue" at bounding box center [426, 280] width 230 height 8
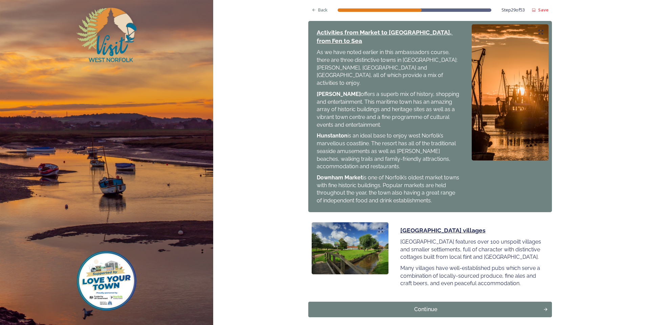
scroll to position [658, 0]
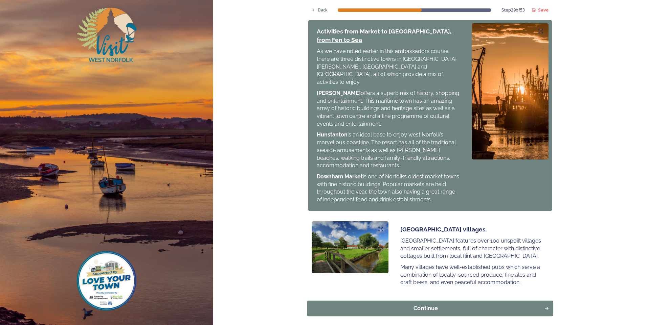
click at [430, 305] on div "Continue" at bounding box center [426, 309] width 230 height 8
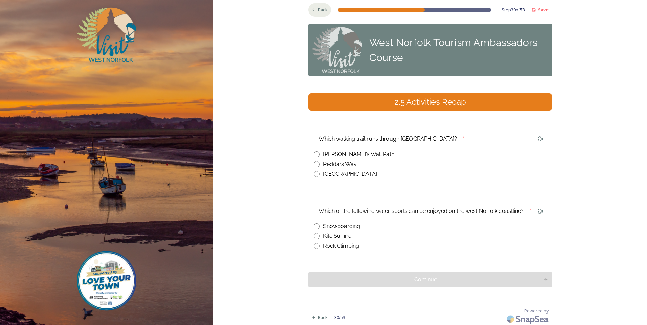
click at [313, 5] on div "Back" at bounding box center [319, 9] width 23 height 13
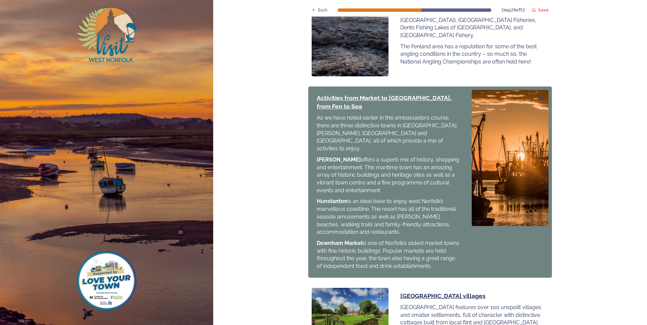
scroll to position [658, 0]
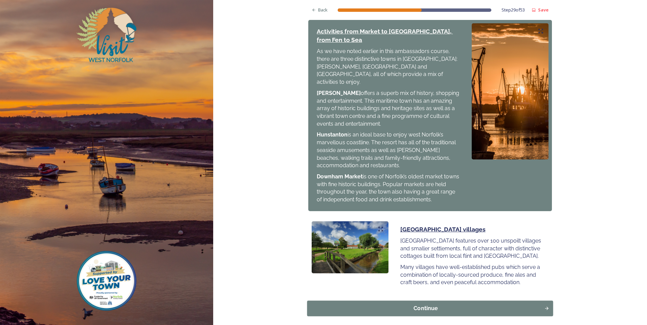
click at [484, 301] on button "Continue" at bounding box center [430, 309] width 246 height 16
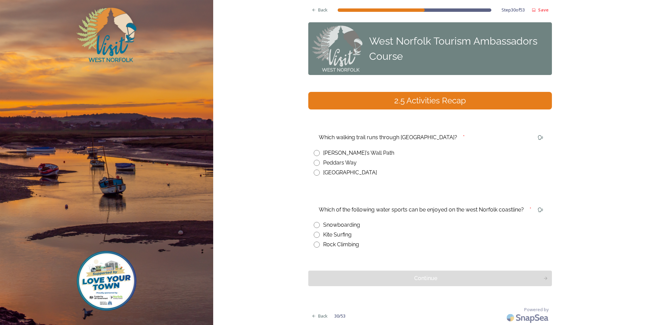
scroll to position [2, 0]
click at [313, 8] on icon at bounding box center [314, 10] width 4 height 4
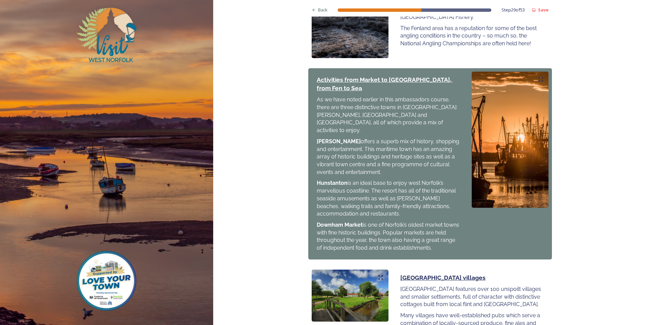
scroll to position [658, 0]
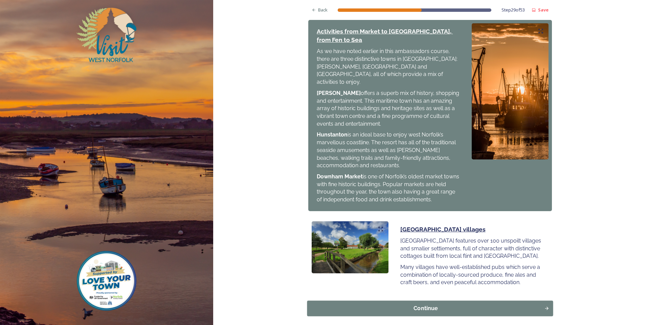
click at [458, 305] on div "Continue" at bounding box center [426, 309] width 230 height 8
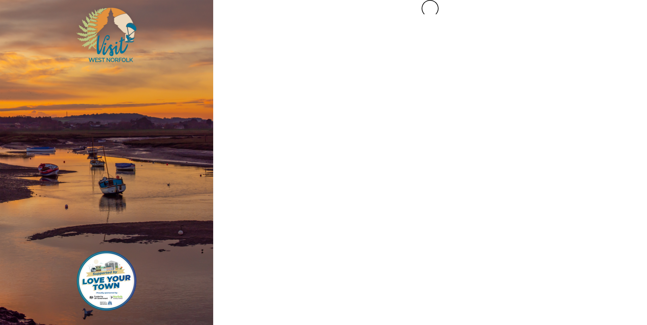
scroll to position [0, 0]
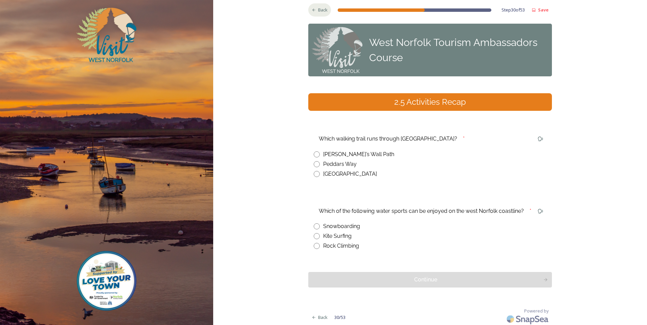
click at [322, 7] on span "Back" at bounding box center [322, 10] width 9 height 6
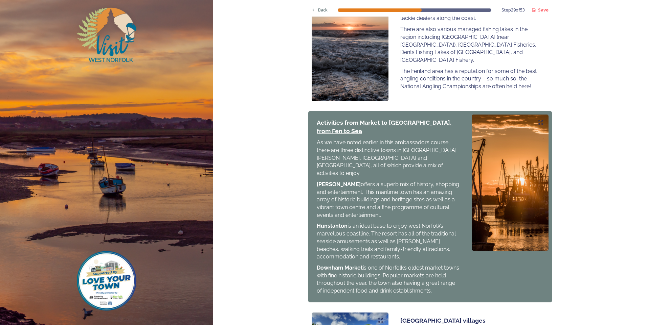
scroll to position [658, 0]
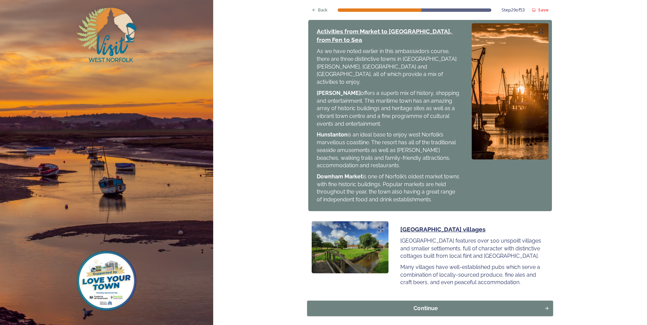
click at [461, 305] on div "Continue" at bounding box center [426, 309] width 230 height 8
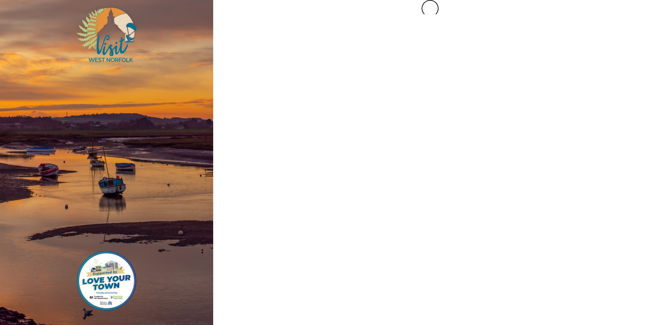
scroll to position [0, 0]
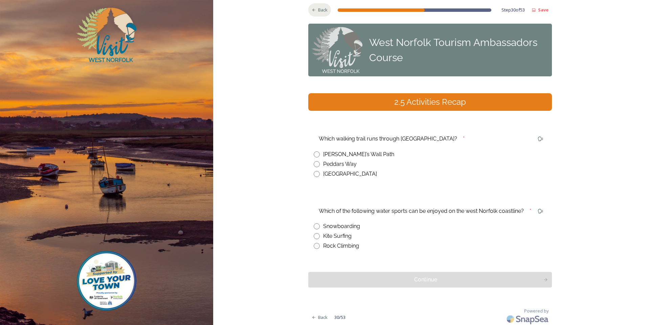
click at [312, 3] on div "Back" at bounding box center [319, 9] width 23 height 13
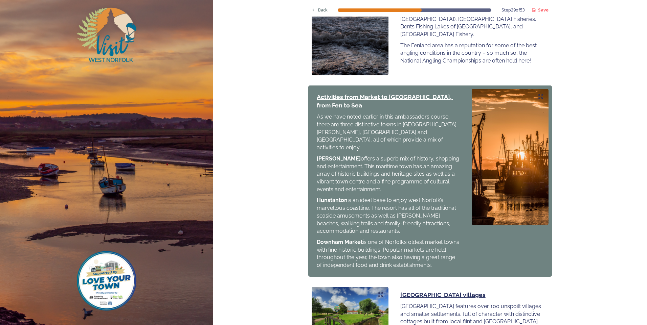
scroll to position [658, 0]
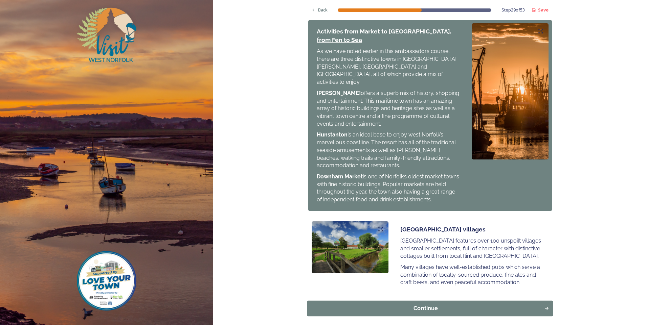
click at [444, 305] on div "Continue" at bounding box center [426, 309] width 230 height 8
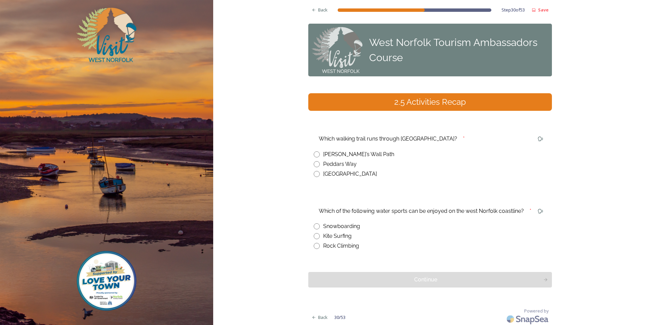
click at [314, 163] on input "radio" at bounding box center [317, 164] width 6 height 6
radio input "true"
click at [309, 4] on div "Back" at bounding box center [319, 9] width 23 height 13
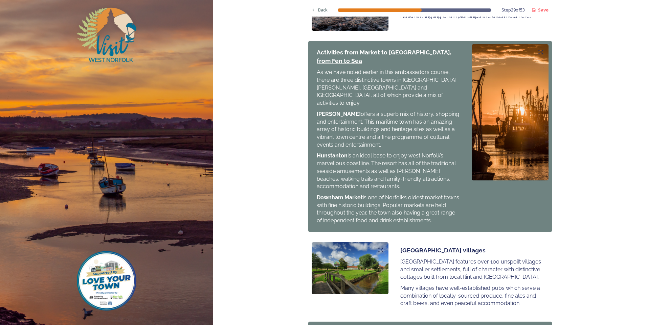
scroll to position [658, 0]
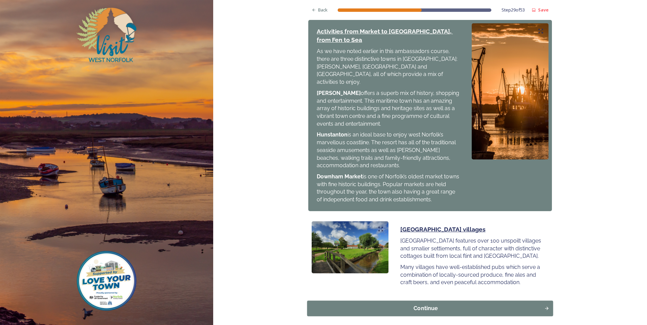
click at [421, 301] on button "Continue" at bounding box center [430, 309] width 246 height 16
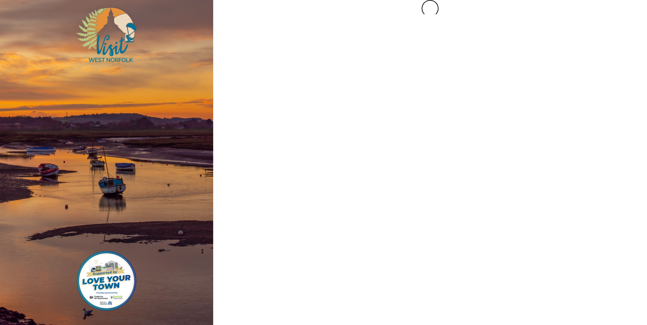
scroll to position [0, 0]
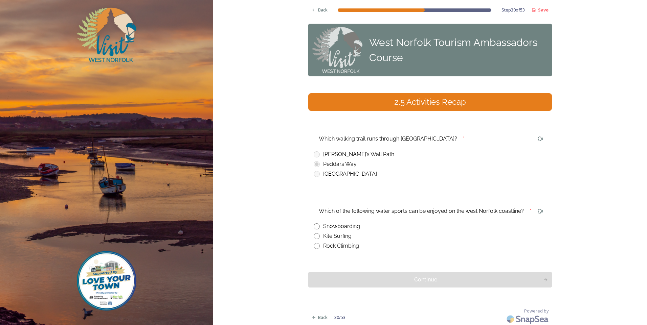
click at [315, 237] on input "radio" at bounding box center [317, 236] width 6 height 6
radio input "true"
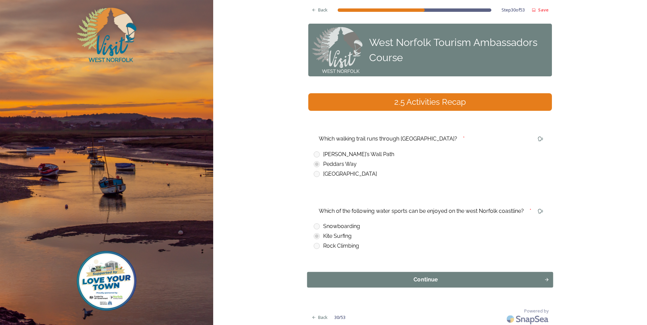
click at [371, 283] on div "Continue" at bounding box center [426, 280] width 230 height 8
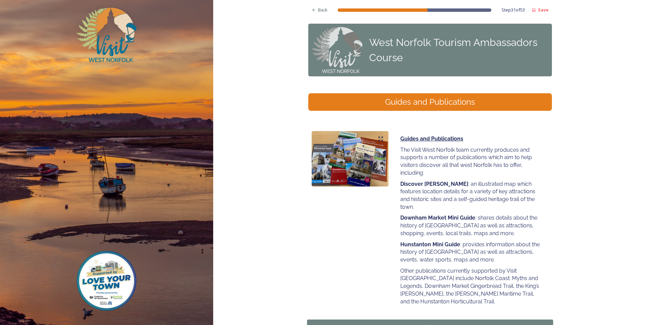
click at [387, 320] on button "Continue" at bounding box center [430, 328] width 246 height 16
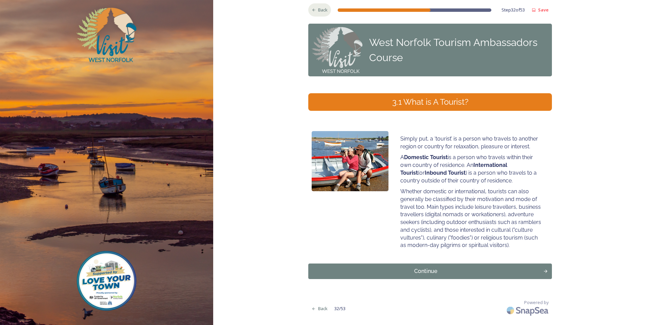
click at [312, 7] on div "Back" at bounding box center [319, 9] width 23 height 13
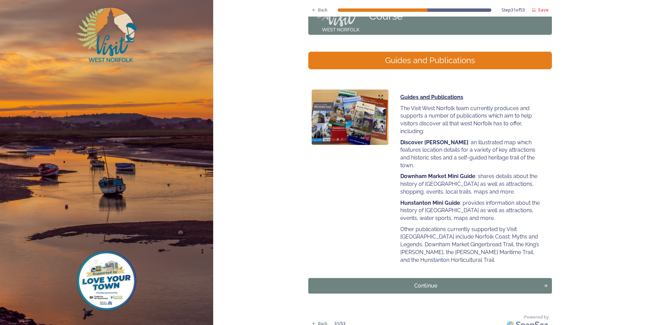
scroll to position [42, 0]
click at [430, 282] on div "Continue" at bounding box center [426, 286] width 230 height 8
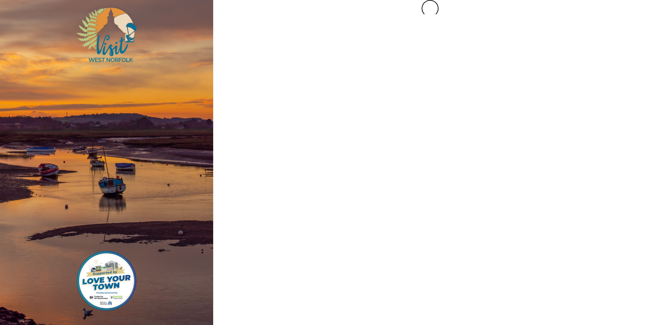
scroll to position [0, 0]
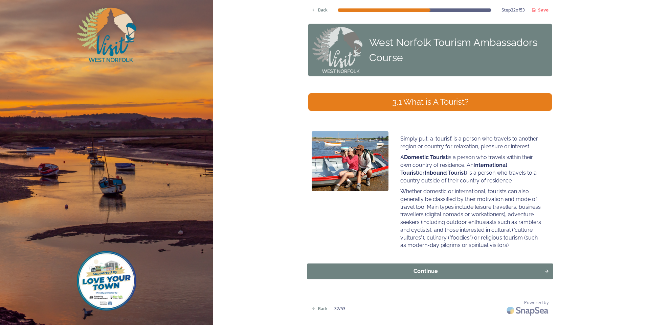
click at [430, 272] on div "Continue" at bounding box center [426, 272] width 230 height 8
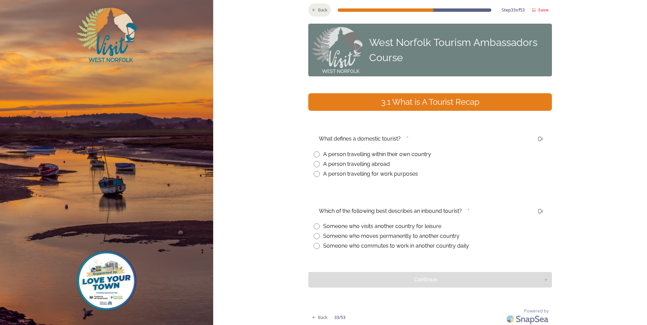
click at [311, 12] on div "Back" at bounding box center [319, 9] width 23 height 13
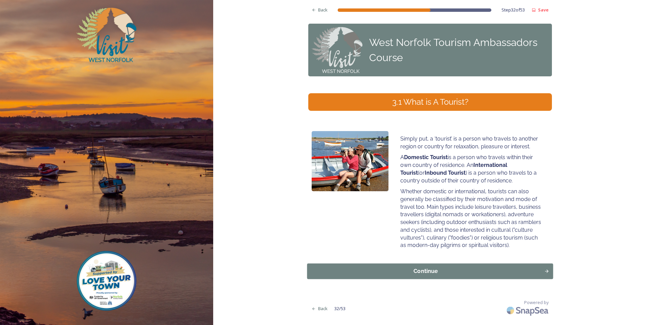
click at [425, 269] on div "Continue" at bounding box center [426, 272] width 230 height 8
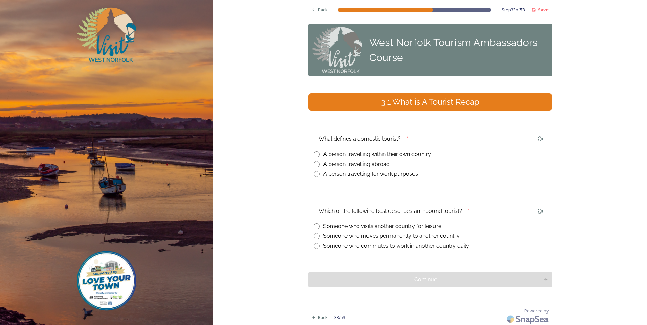
click at [314, 154] on input "radio" at bounding box center [317, 155] width 6 height 6
radio input "true"
click at [314, 224] on input "radio" at bounding box center [317, 227] width 6 height 6
radio input "true"
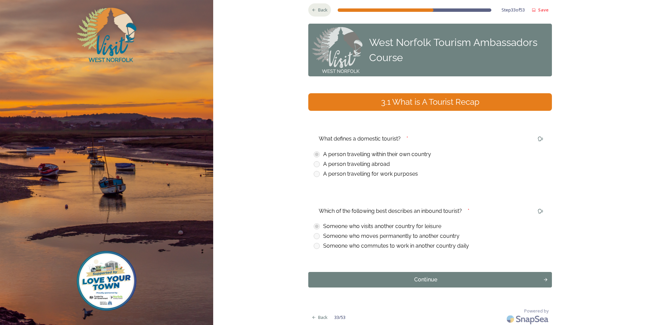
click at [318, 9] on span "Back" at bounding box center [322, 10] width 9 height 6
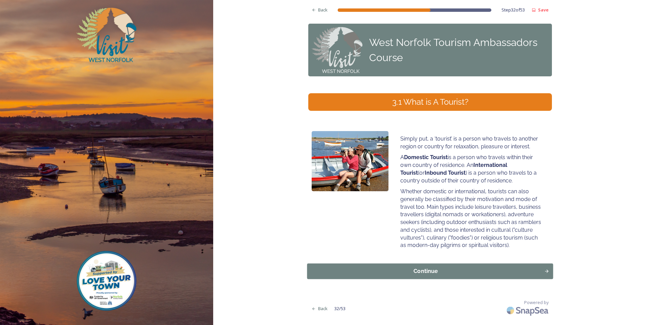
click at [425, 272] on div "Continue" at bounding box center [426, 272] width 230 height 8
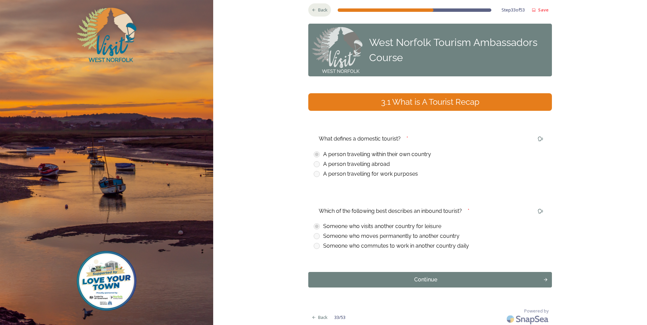
click at [323, 11] on span "Back" at bounding box center [322, 10] width 9 height 6
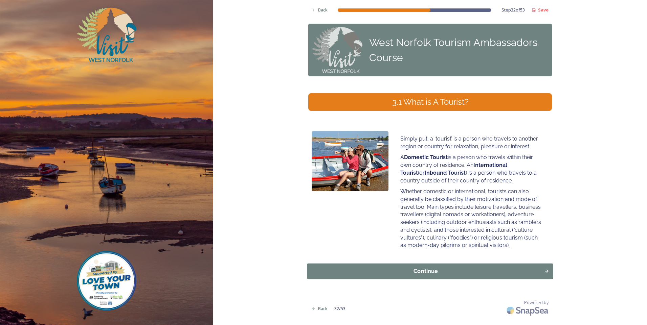
click at [426, 269] on div "Continue" at bounding box center [426, 272] width 230 height 8
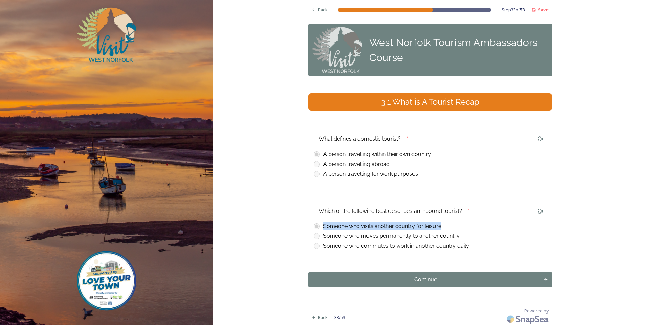
click at [314, 233] on div "Which of the following best describes an inbound tourist? * Someone who visits …" at bounding box center [430, 227] width 244 height 55
drag, startPoint x: 308, startPoint y: 235, endPoint x: 283, endPoint y: 236, distance: 25.4
click at [308, 235] on div "Which of the following best describes an inbound tourist? * Someone who visits …" at bounding box center [430, 227] width 244 height 55
click at [325, 271] on div "Back Step 33 of 53 Save West Norfolk Tourism Ambassadors Course 3.1 What is A T…" at bounding box center [430, 163] width 244 height 327
click at [325, 275] on button "Continue" at bounding box center [430, 280] width 246 height 16
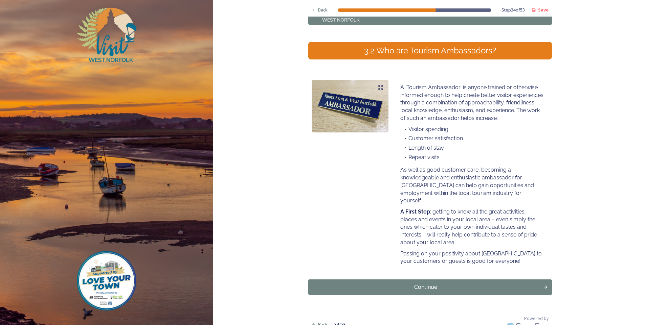
scroll to position [61, 0]
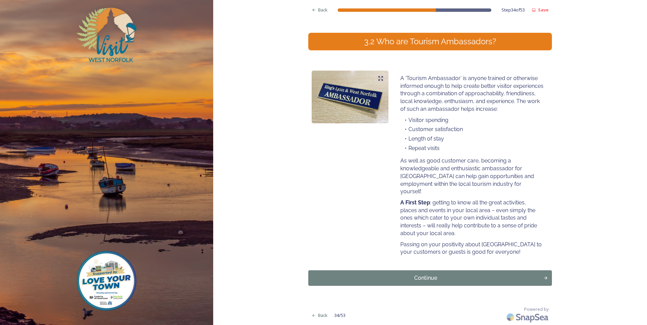
click at [451, 283] on button "Continue" at bounding box center [430, 279] width 244 height 16
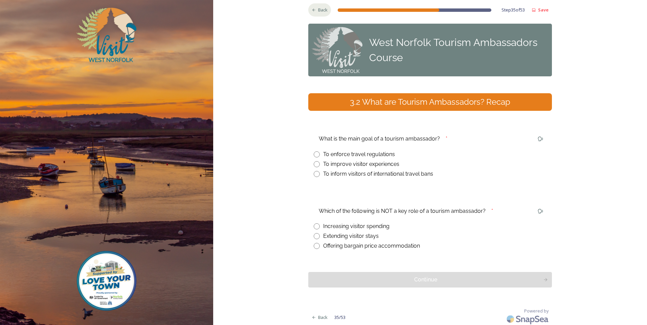
click at [312, 9] on icon at bounding box center [313, 9] width 3 height 3
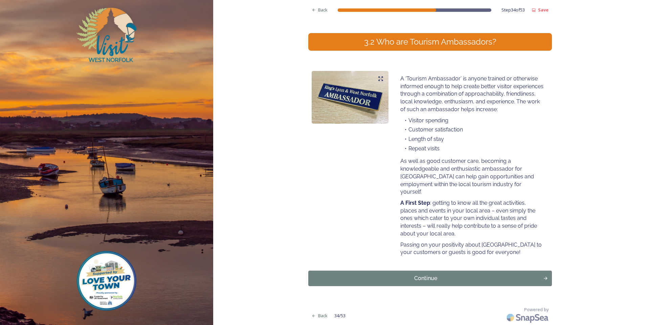
scroll to position [61, 0]
click at [390, 274] on div "Continue" at bounding box center [426, 278] width 230 height 8
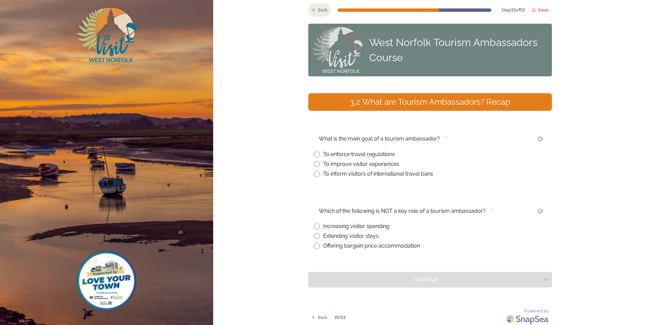
click at [327, 11] on div "Back" at bounding box center [319, 9] width 23 height 13
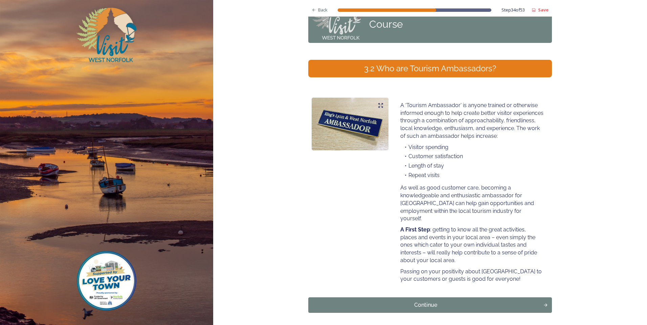
scroll to position [61, 0]
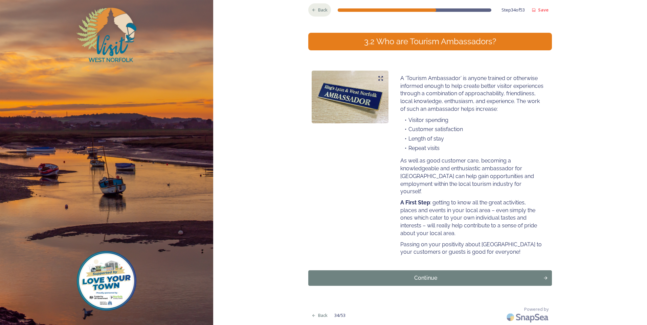
click at [318, 13] on span "Back" at bounding box center [322, 10] width 9 height 6
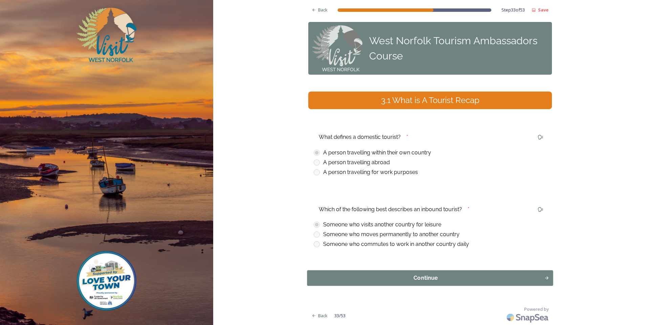
click at [475, 276] on div "Continue" at bounding box center [426, 278] width 230 height 8
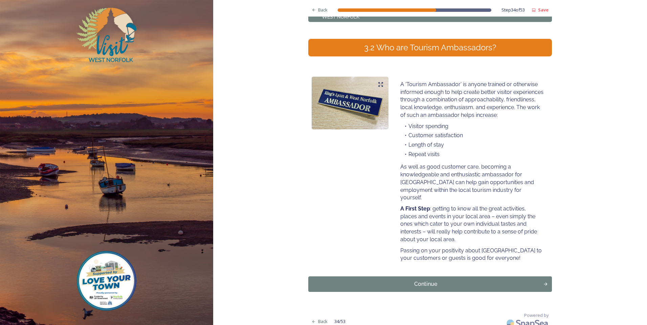
scroll to position [61, 0]
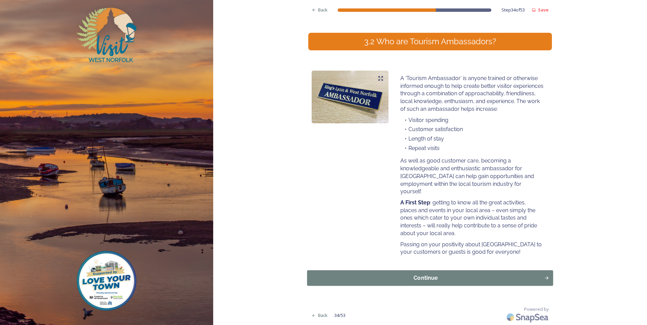
click at [436, 285] on button "Continue" at bounding box center [430, 279] width 246 height 16
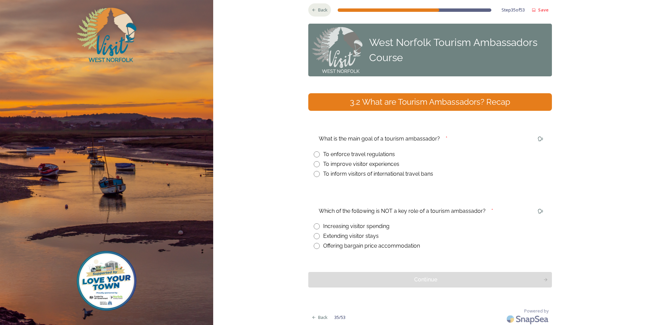
click at [325, 9] on span "Back" at bounding box center [322, 10] width 9 height 6
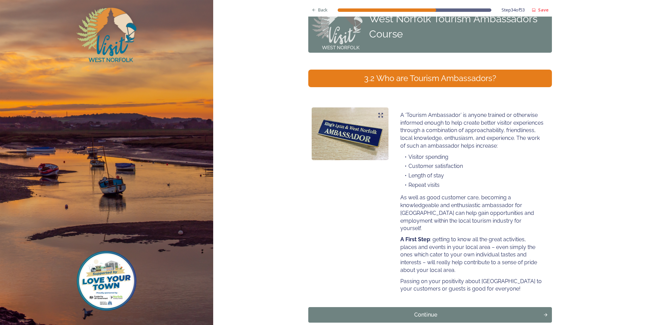
scroll to position [34, 0]
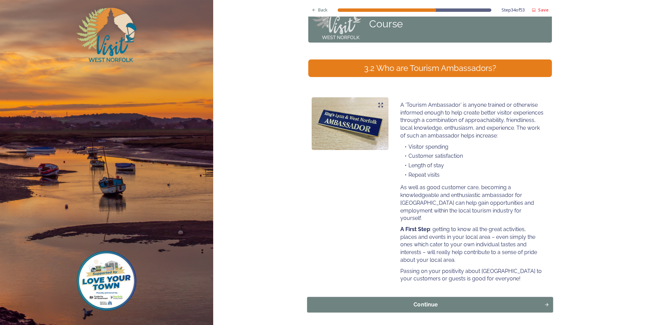
click at [410, 303] on div "Continue" at bounding box center [426, 305] width 230 height 8
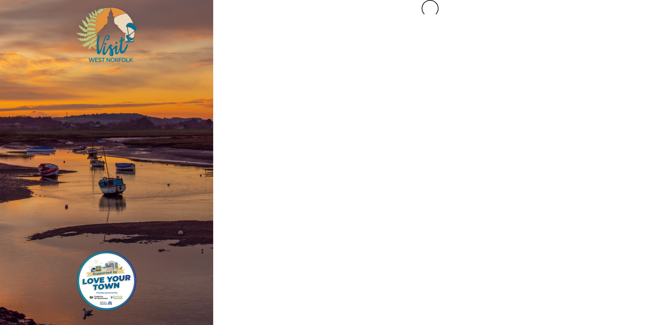
scroll to position [0, 0]
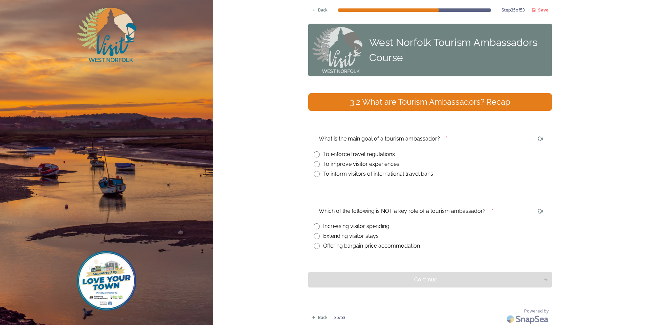
click at [314, 164] on input "radio" at bounding box center [317, 164] width 6 height 6
radio input "true"
click at [312, 12] on icon at bounding box center [314, 10] width 4 height 4
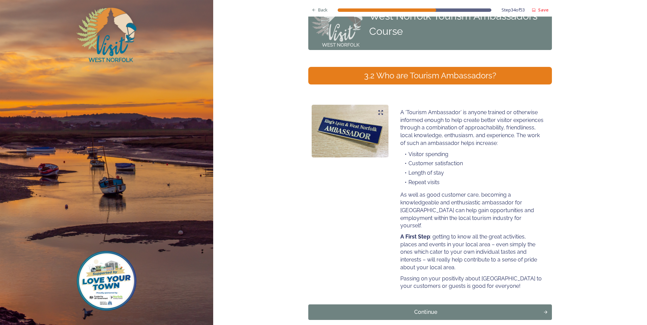
scroll to position [61, 0]
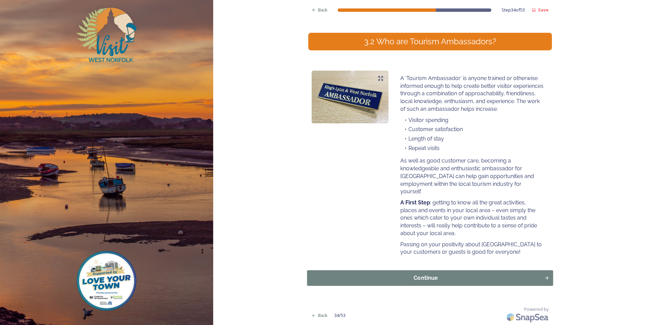
click at [406, 279] on div "Continue" at bounding box center [426, 278] width 230 height 8
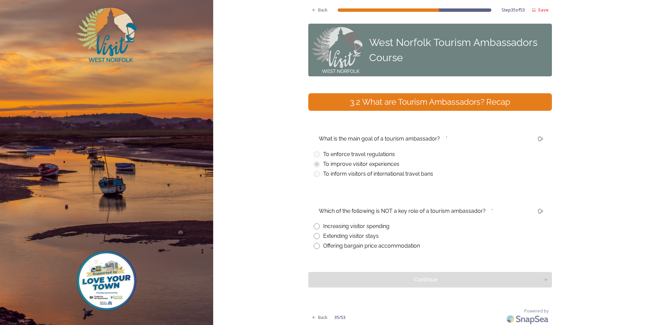
click at [317, 247] on input "radio" at bounding box center [317, 246] width 6 height 6
radio input "true"
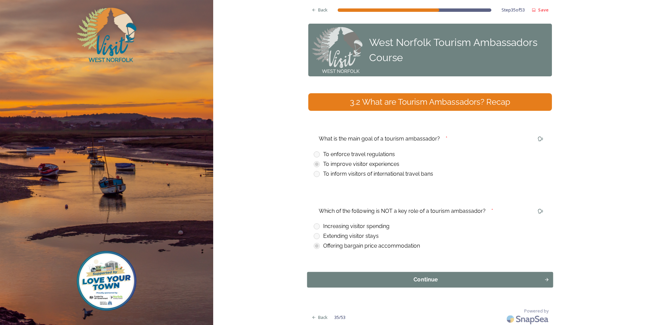
click at [371, 276] on div "Continue" at bounding box center [426, 280] width 230 height 8
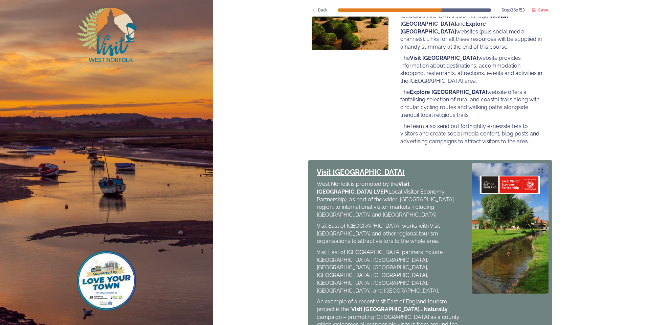
scroll to position [237, 0]
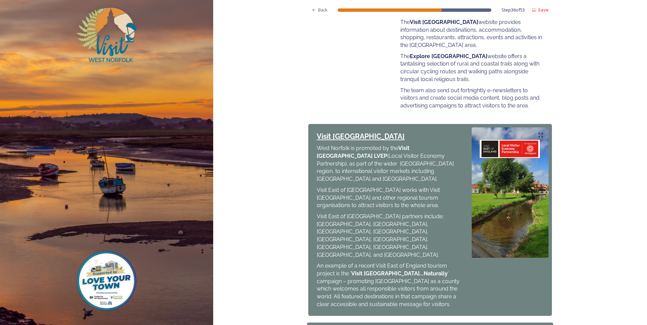
click at [413, 325] on div "Continue" at bounding box center [426, 330] width 230 height 8
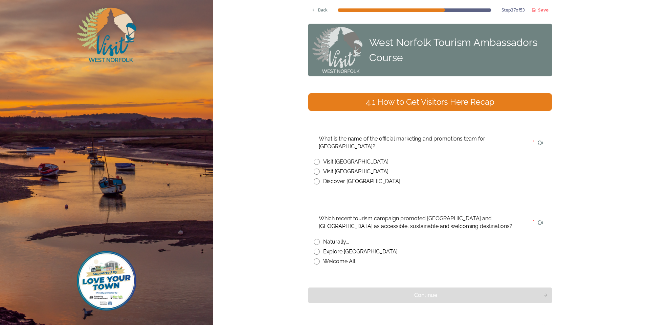
click at [314, 169] on input "radio" at bounding box center [317, 172] width 6 height 6
radio input "true"
click at [318, 9] on span "Back" at bounding box center [322, 10] width 9 height 6
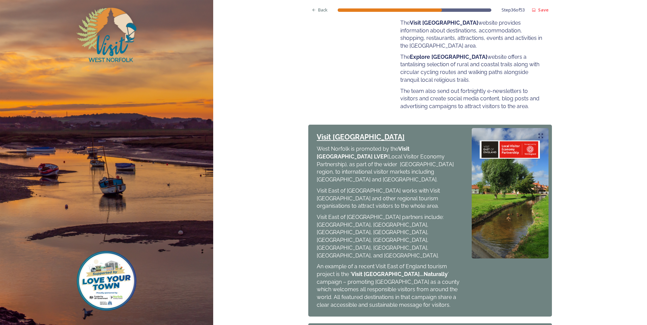
scroll to position [251, 0]
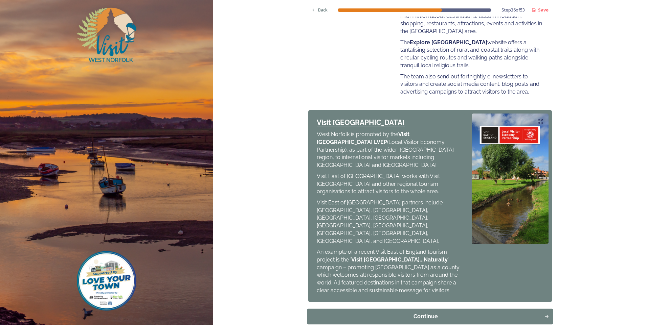
click at [439, 313] on div "Continue" at bounding box center [426, 317] width 230 height 8
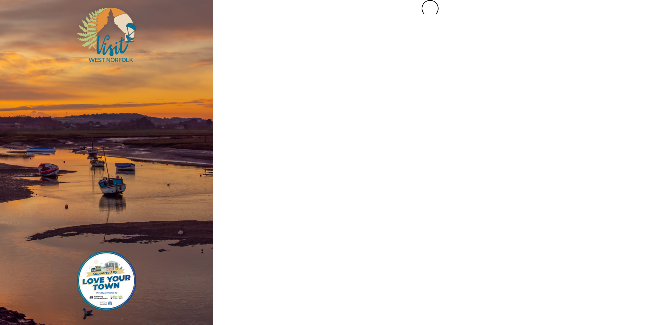
scroll to position [0, 0]
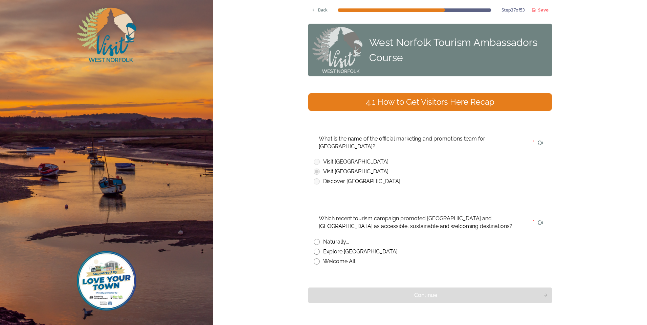
click at [319, 248] on div "Explore [GEOGRAPHIC_DATA]" at bounding box center [430, 252] width 233 height 8
radio input "true"
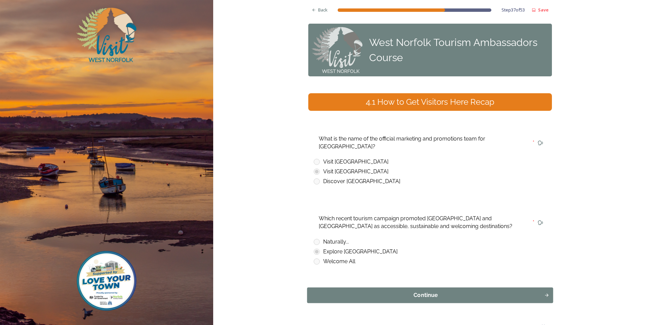
click at [315, 292] on div "Continue" at bounding box center [426, 296] width 230 height 8
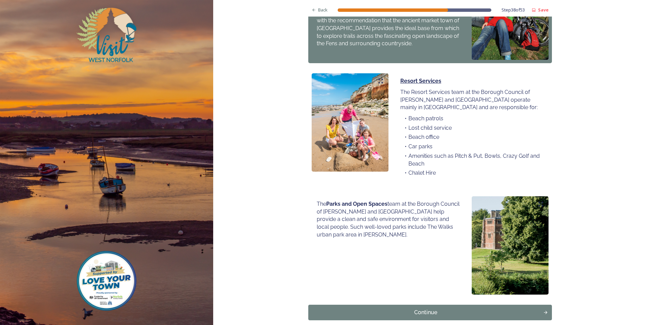
scroll to position [406, 0]
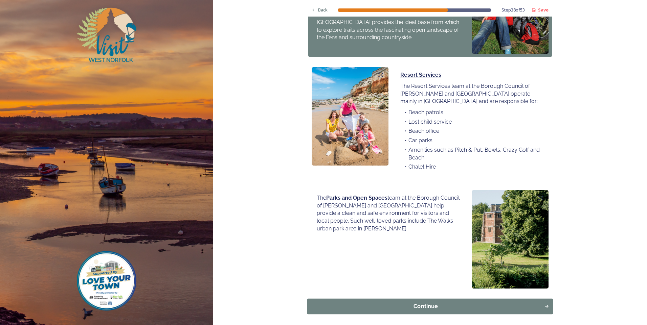
click at [330, 303] on div "Continue" at bounding box center [426, 307] width 230 height 8
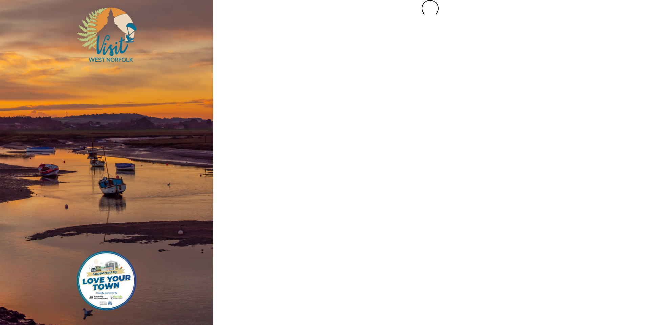
scroll to position [0, 0]
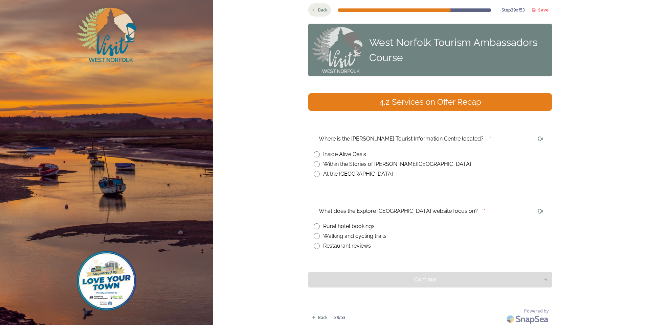
click at [315, 13] on div "Back" at bounding box center [319, 9] width 23 height 13
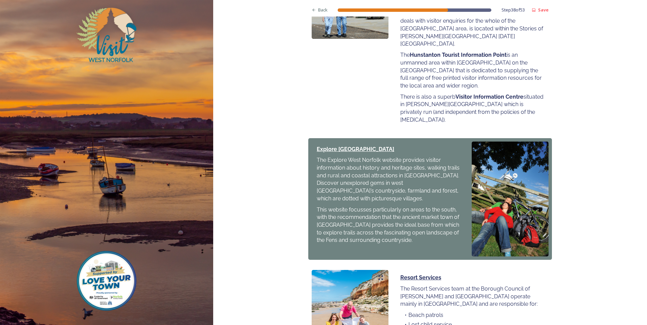
scroll to position [372, 0]
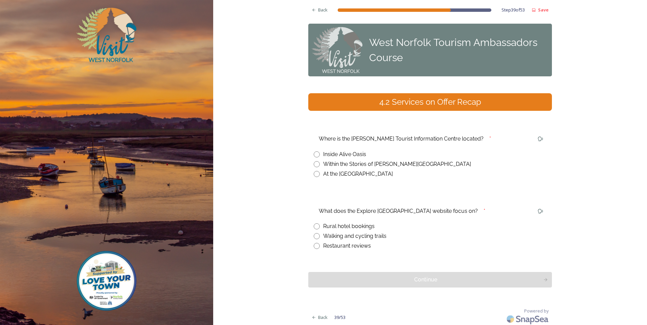
click at [314, 166] on input "radio" at bounding box center [317, 164] width 6 height 6
radio input "true"
click at [322, 9] on span "Back" at bounding box center [322, 10] width 9 height 6
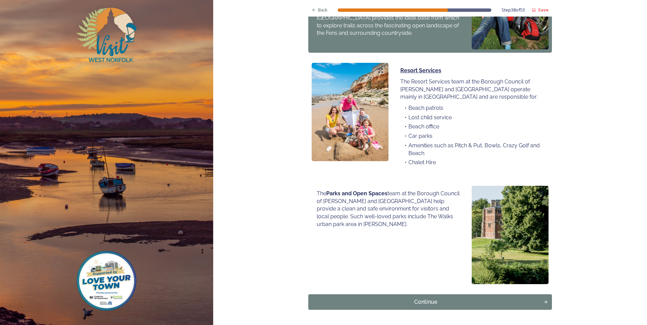
scroll to position [411, 0]
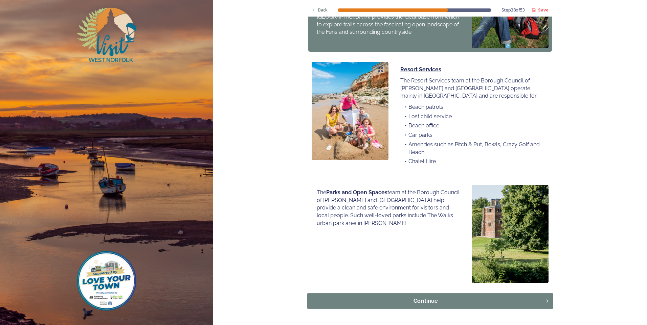
click at [431, 297] on div "Continue" at bounding box center [426, 301] width 230 height 8
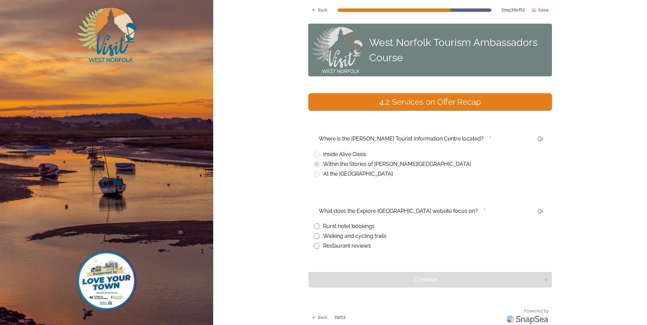
click at [314, 247] on input "radio" at bounding box center [317, 246] width 6 height 6
radio input "true"
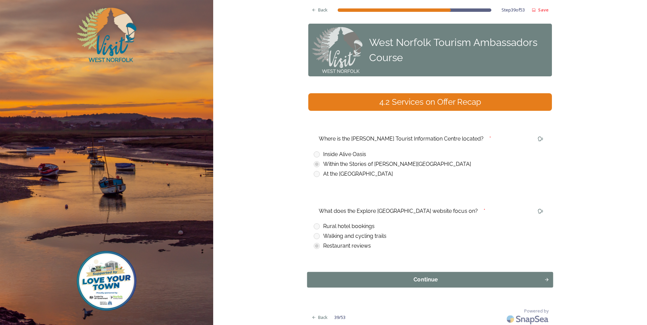
click at [335, 283] on div "Continue" at bounding box center [426, 280] width 230 height 8
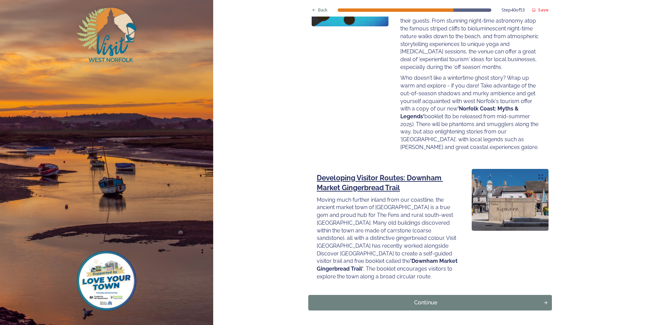
scroll to position [858, 0]
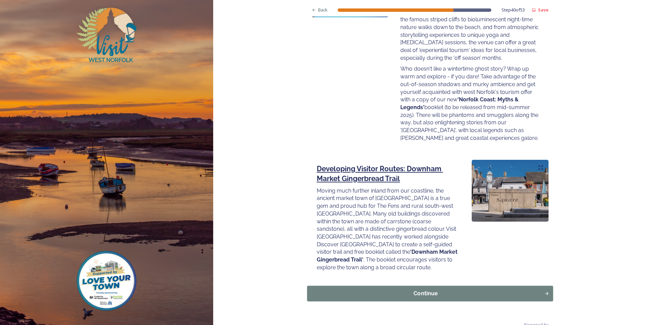
click at [428, 290] on div "Continue" at bounding box center [426, 294] width 230 height 8
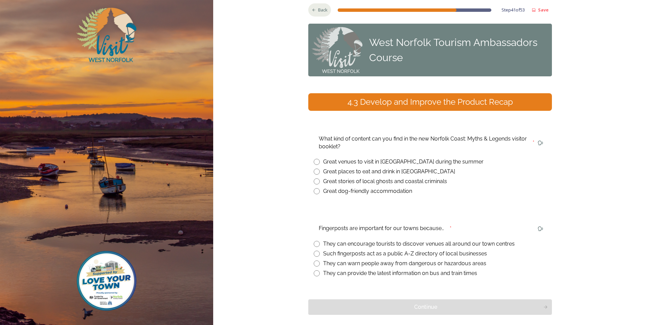
click at [316, 6] on div "Back" at bounding box center [319, 9] width 23 height 13
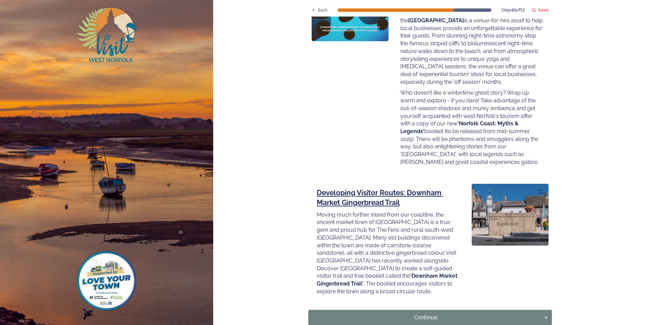
scroll to position [858, 0]
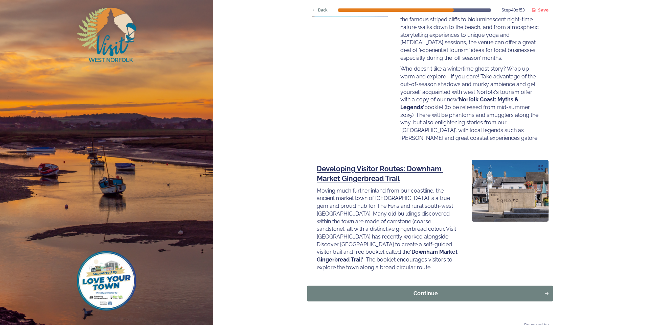
click at [526, 290] on div "Continue" at bounding box center [426, 294] width 230 height 8
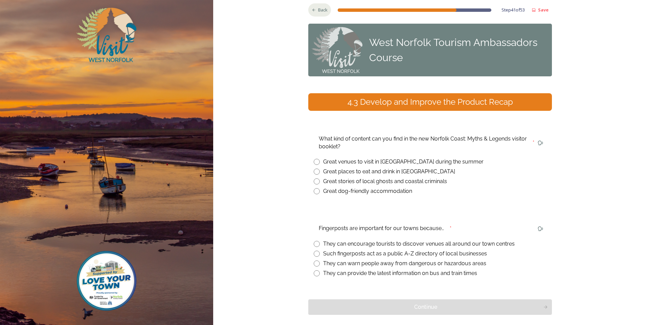
click at [318, 11] on span "Back" at bounding box center [322, 10] width 9 height 6
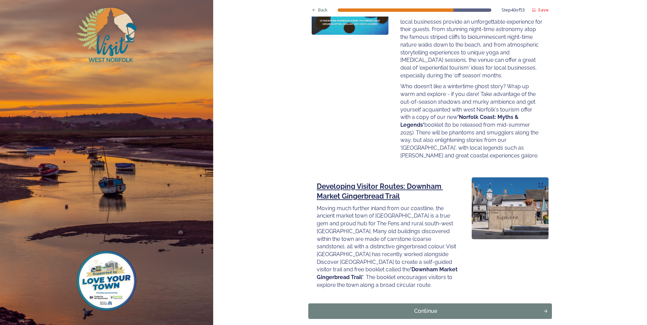
scroll to position [858, 0]
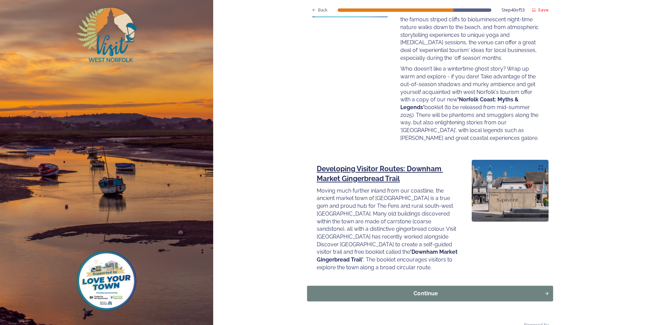
click at [442, 290] on div "Continue" at bounding box center [426, 294] width 230 height 8
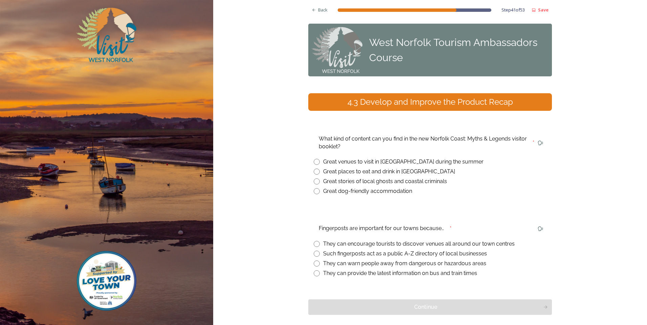
click at [316, 163] on input "radio" at bounding box center [317, 162] width 6 height 6
radio input "true"
click at [318, 7] on span "Back" at bounding box center [322, 10] width 9 height 6
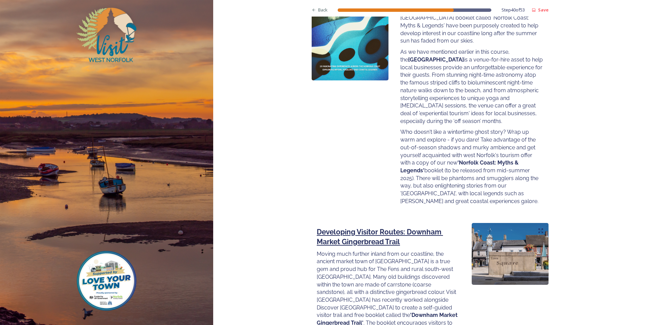
scroll to position [858, 0]
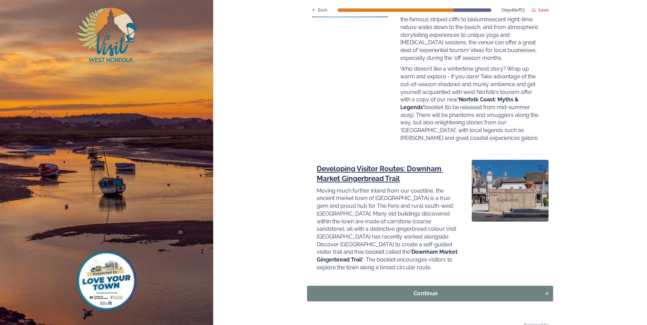
click at [419, 290] on div "Continue" at bounding box center [426, 294] width 230 height 8
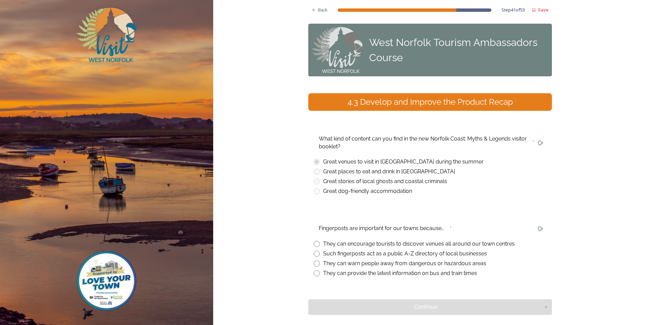
scroll to position [29, 0]
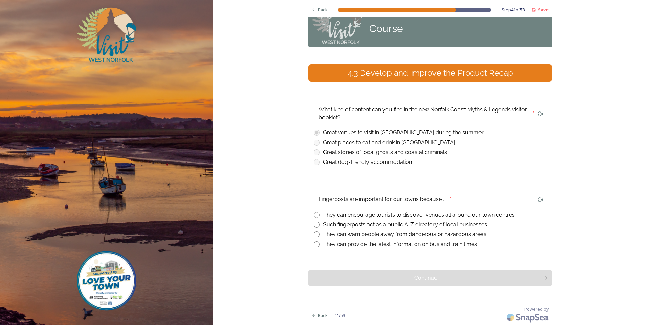
click at [315, 215] on input "radio" at bounding box center [317, 215] width 6 height 6
radio input "true"
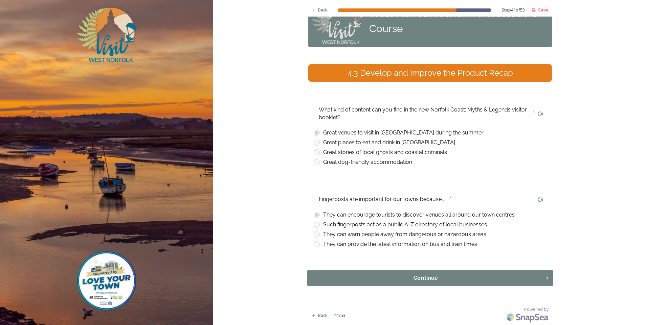
click at [342, 275] on button "Continue" at bounding box center [430, 279] width 246 height 16
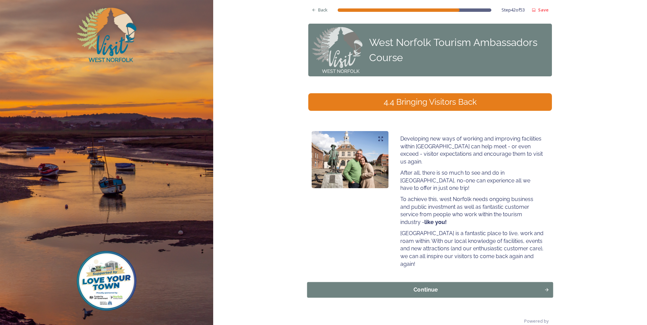
click at [393, 286] on div "Continue" at bounding box center [426, 290] width 230 height 8
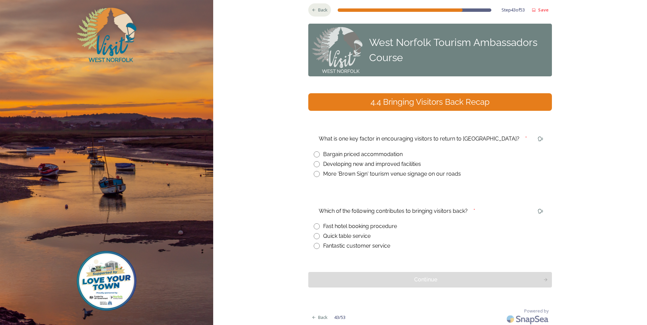
click at [325, 7] on div "Back" at bounding box center [319, 9] width 23 height 13
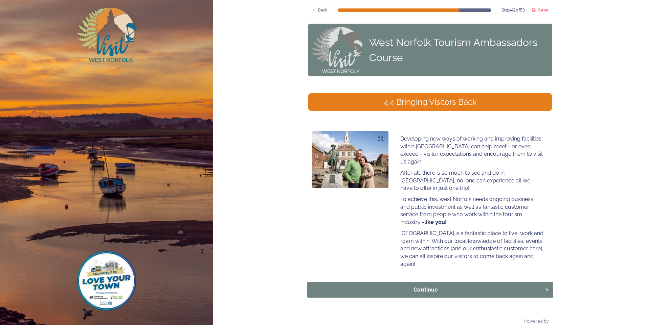
click at [445, 286] on div "Continue" at bounding box center [426, 290] width 230 height 8
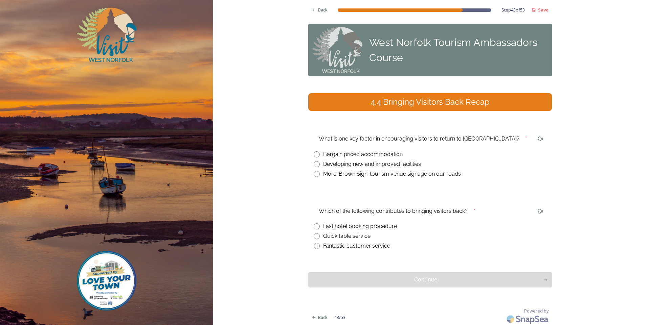
click at [315, 164] on input "radio" at bounding box center [317, 164] width 6 height 6
radio input "true"
click at [315, 14] on div "Back" at bounding box center [319, 9] width 23 height 13
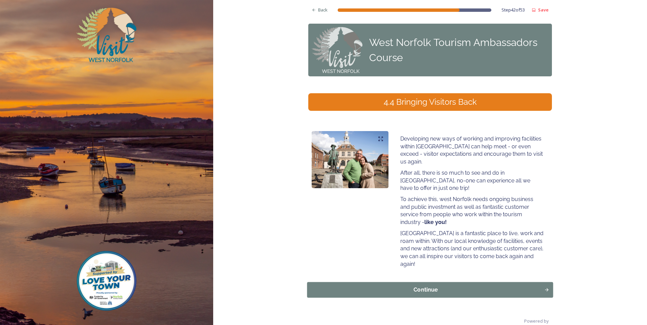
click at [445, 286] on div "Continue" at bounding box center [426, 290] width 230 height 8
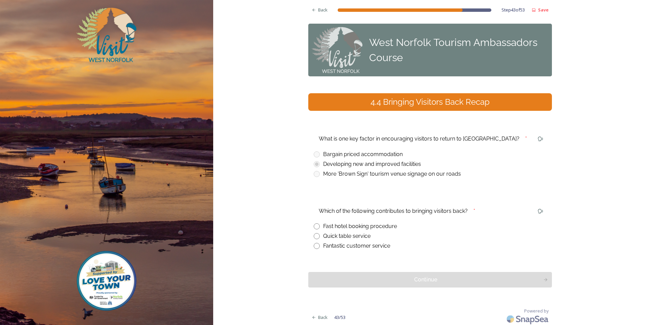
click at [316, 247] on input "radio" at bounding box center [317, 246] width 6 height 6
radio input "true"
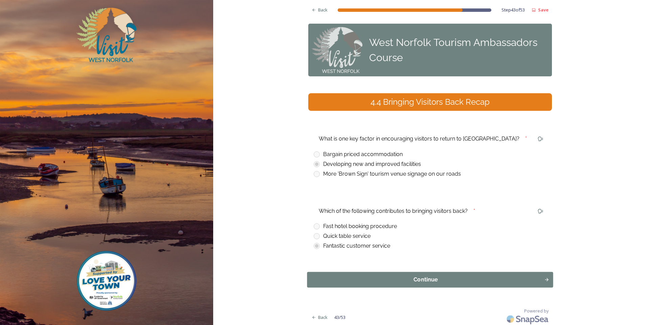
click at [329, 280] on div "Continue" at bounding box center [426, 280] width 230 height 8
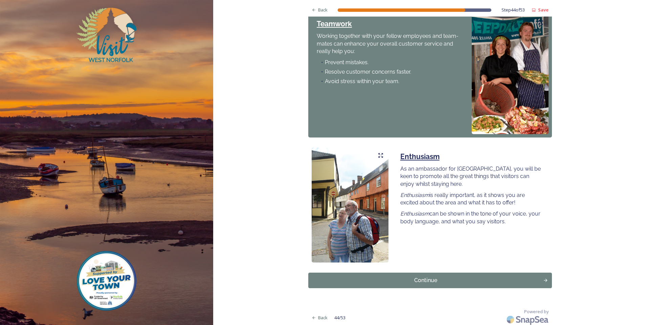
scroll to position [509, 0]
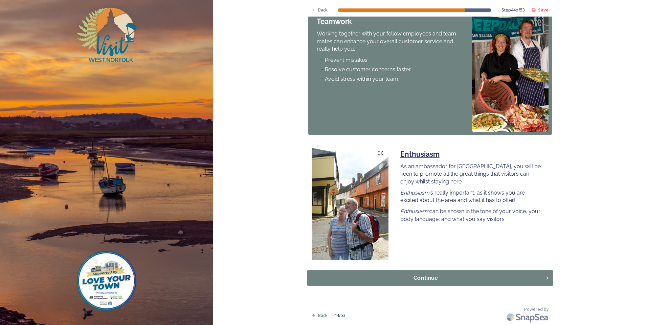
click at [446, 283] on button "Continue" at bounding box center [430, 278] width 246 height 16
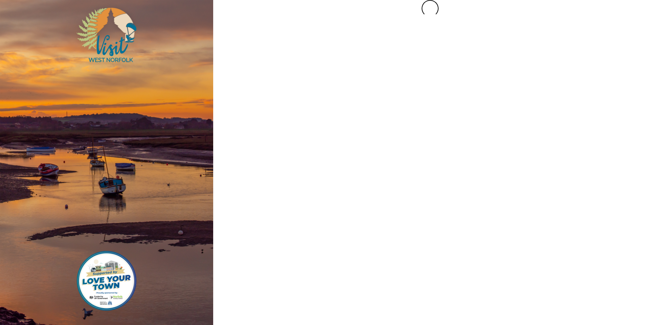
scroll to position [0, 0]
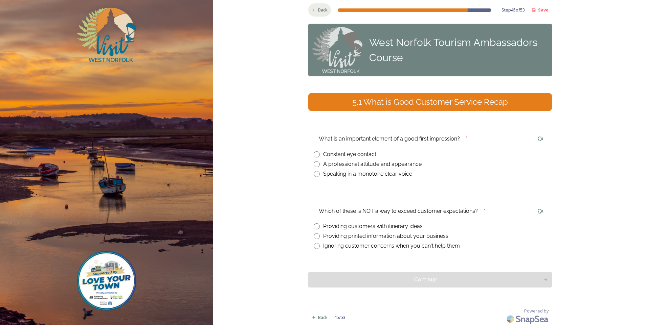
click at [310, 13] on div "Back" at bounding box center [319, 9] width 23 height 13
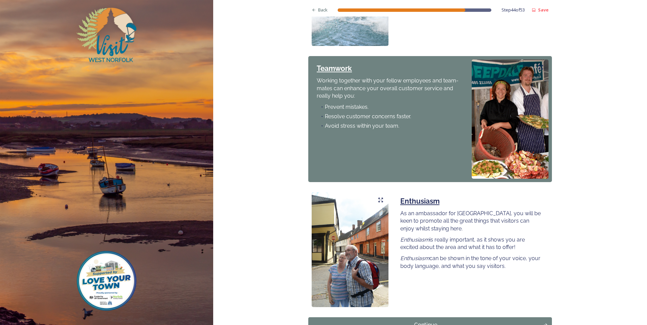
scroll to position [509, 0]
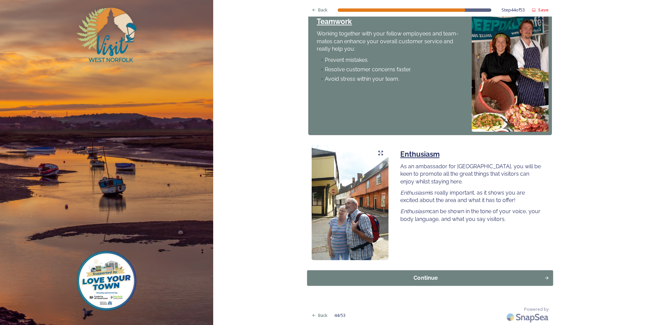
click at [334, 270] on button "Continue" at bounding box center [430, 278] width 246 height 16
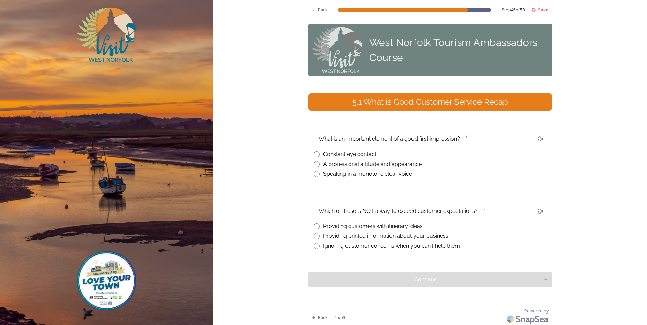
click at [352, 152] on div "Constant eye contact" at bounding box center [349, 155] width 53 height 8
radio input "true"
click at [309, 15] on div "Back" at bounding box center [319, 9] width 23 height 13
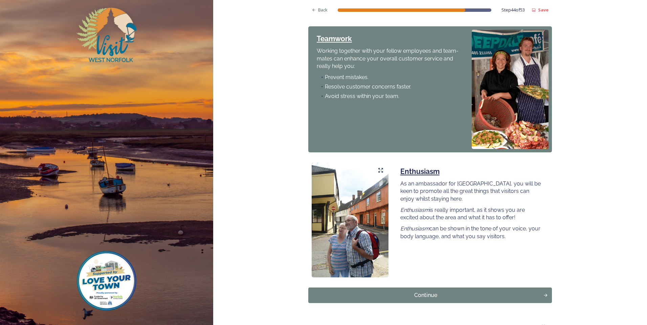
scroll to position [509, 0]
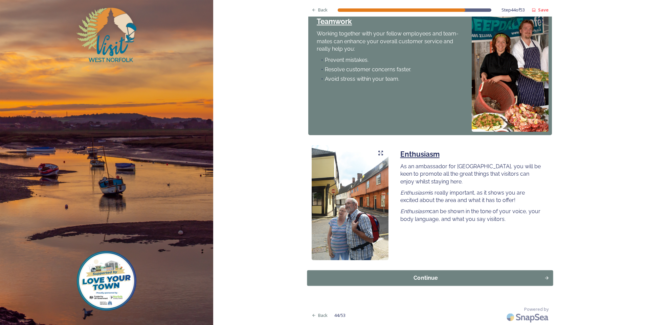
click at [377, 279] on div "Continue" at bounding box center [426, 278] width 230 height 8
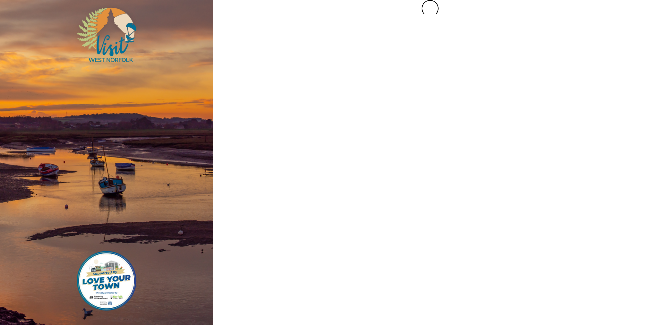
scroll to position [0, 0]
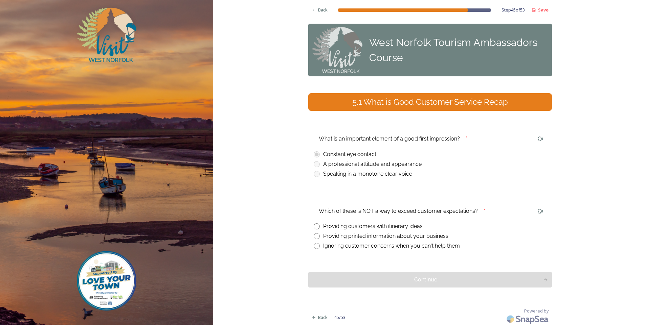
click at [319, 247] on div "Ignoring customer concerns when you can't help them" at bounding box center [430, 246] width 233 height 8
radio input "true"
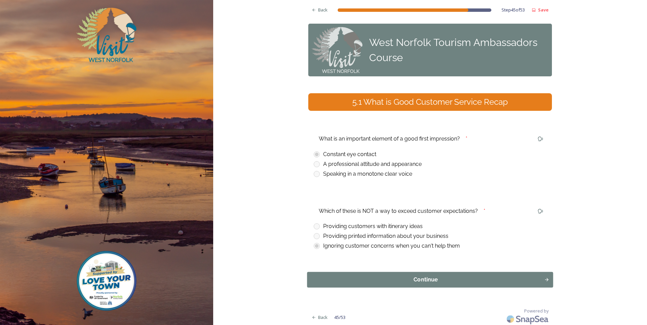
click at [342, 283] on div "Continue" at bounding box center [426, 280] width 230 height 8
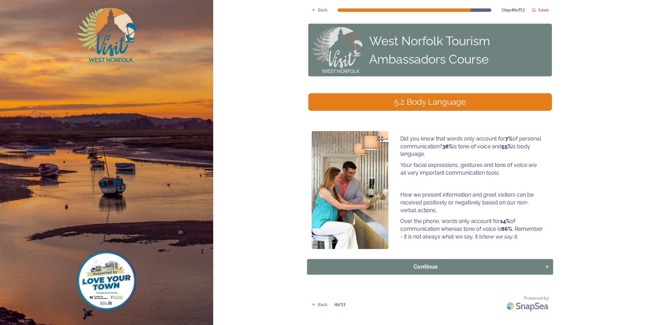
click at [393, 266] on div "Continue" at bounding box center [426, 267] width 230 height 8
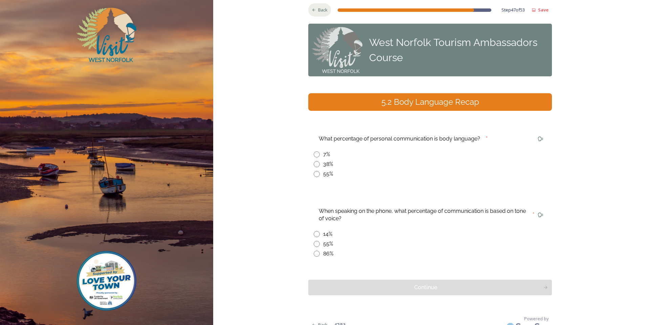
click at [308, 9] on div "Back" at bounding box center [319, 9] width 23 height 13
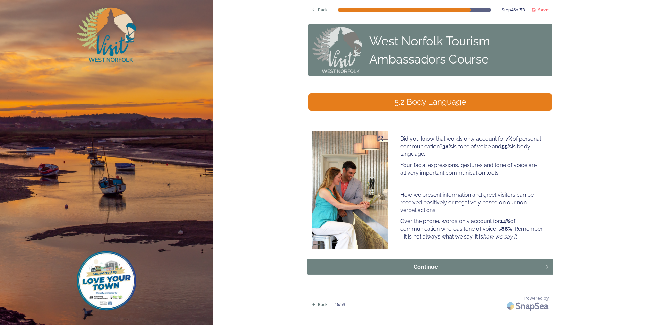
click at [441, 272] on button "Continue" at bounding box center [430, 267] width 246 height 16
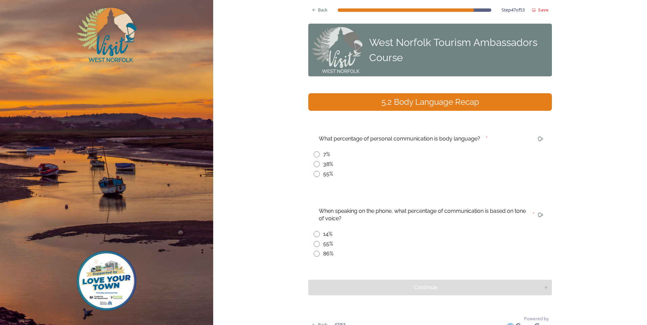
click at [318, 175] on div "55%" at bounding box center [430, 174] width 233 height 8
radio input "true"
click at [320, 12] on span "Back" at bounding box center [322, 10] width 9 height 6
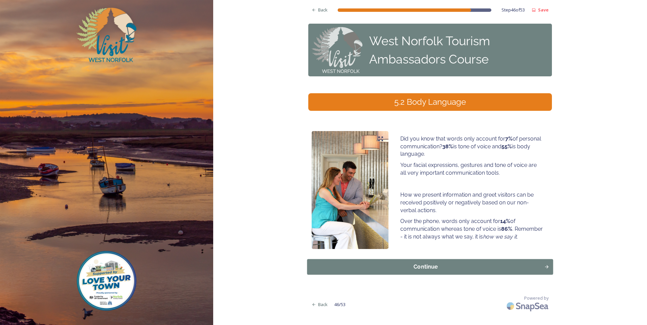
click at [488, 266] on div "Continue" at bounding box center [426, 267] width 230 height 8
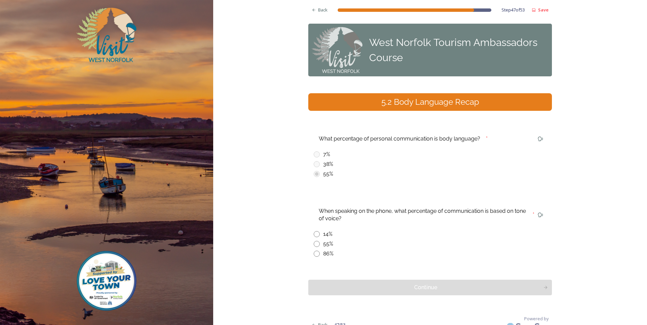
click at [316, 253] on input "radio" at bounding box center [317, 254] width 6 height 6
radio input "true"
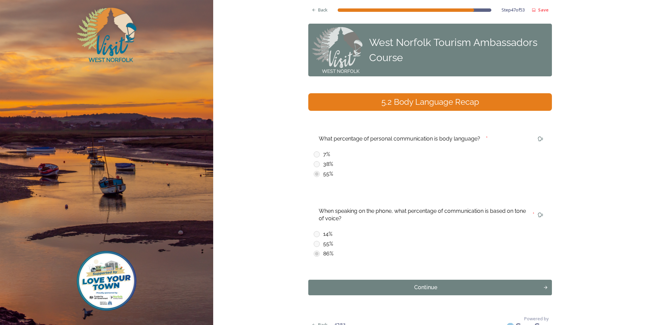
click at [348, 287] on div "Continue" at bounding box center [426, 288] width 228 height 8
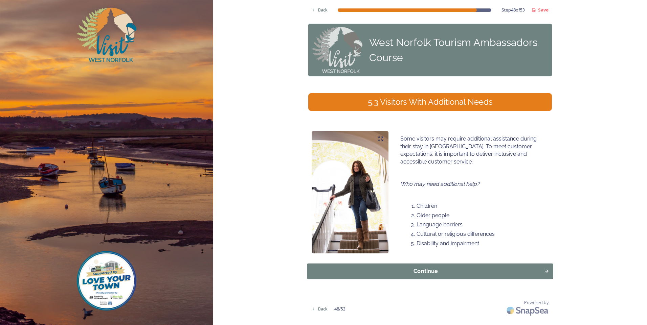
click at [432, 270] on div "Continue" at bounding box center [426, 272] width 230 height 8
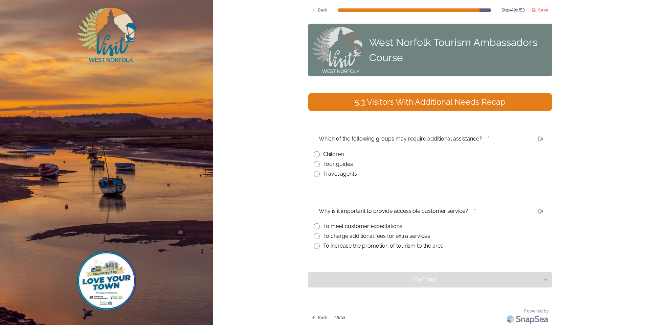
click at [315, 154] on input "radio" at bounding box center [317, 155] width 6 height 6
radio input "true"
click at [311, 7] on div "Back" at bounding box center [319, 9] width 23 height 13
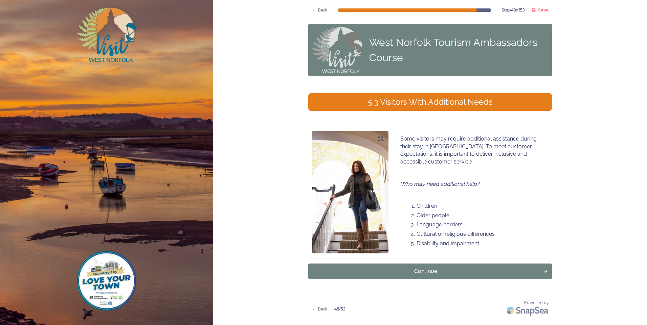
click at [312, 1] on div "Back Step 48 of 53 Save" at bounding box center [430, 8] width 244 height 17
click at [320, 16] on div "Back" at bounding box center [319, 9] width 23 height 13
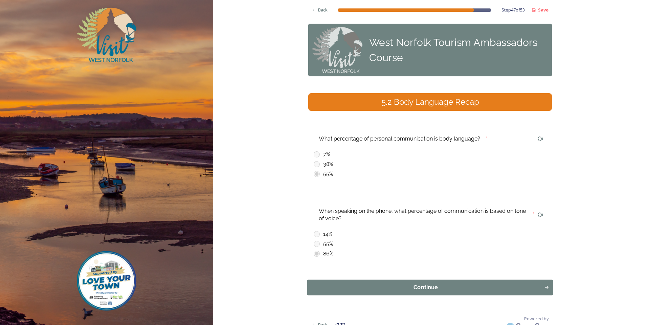
click at [386, 283] on button "Continue" at bounding box center [430, 288] width 246 height 16
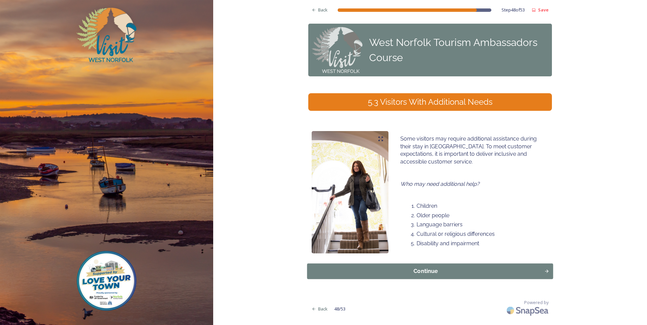
click at [386, 276] on button "Continue" at bounding box center [430, 272] width 246 height 16
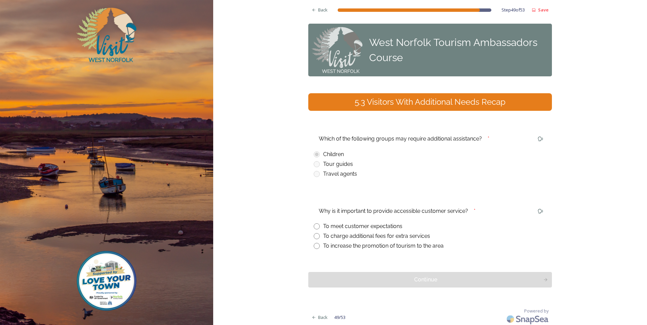
click at [319, 227] on div "To meet customer expectations" at bounding box center [430, 227] width 233 height 8
radio input "true"
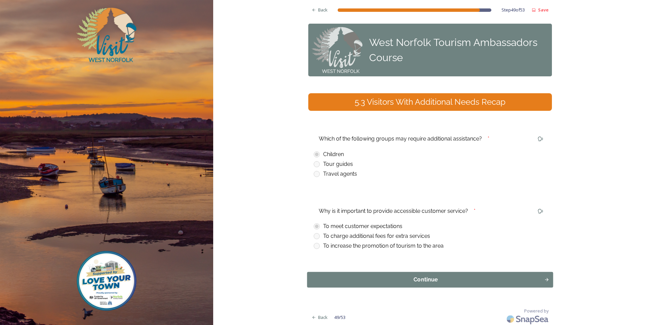
click at [327, 277] on div "Continue" at bounding box center [426, 280] width 230 height 8
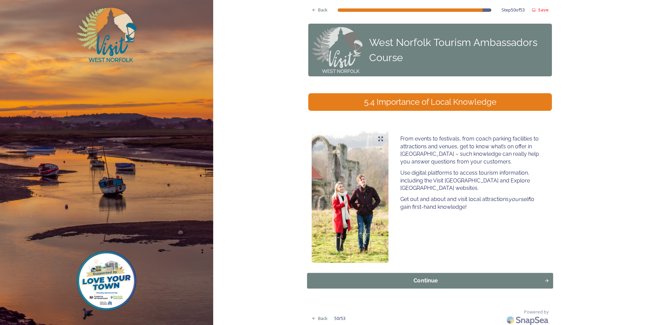
click at [374, 281] on div "Continue" at bounding box center [426, 281] width 230 height 8
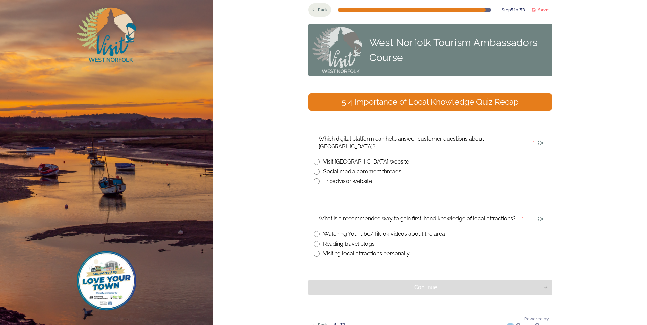
click at [308, 10] on div "Back" at bounding box center [319, 9] width 23 height 13
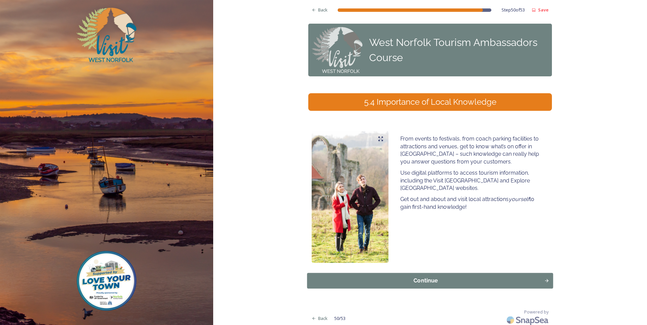
click at [371, 287] on button "Continue" at bounding box center [430, 281] width 246 height 16
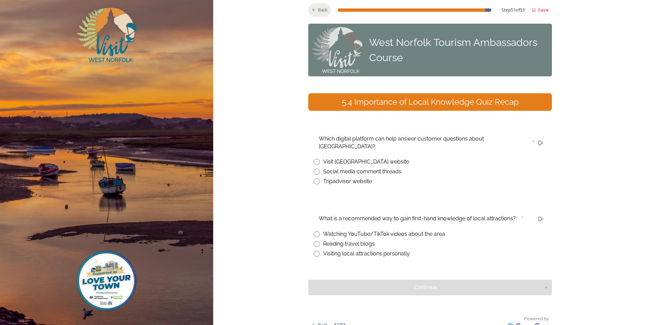
click at [321, 9] on span "Back" at bounding box center [322, 10] width 9 height 6
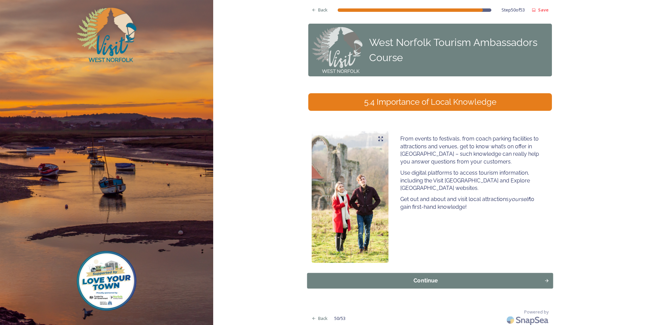
click at [443, 289] on button "Continue" at bounding box center [430, 281] width 246 height 16
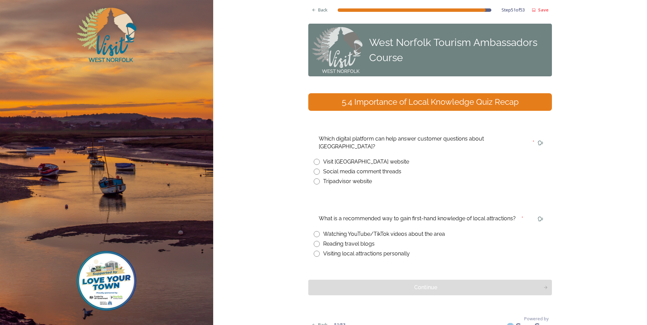
click at [316, 159] on input "radio" at bounding box center [317, 162] width 6 height 6
radio input "true"
click at [318, 13] on span "Back" at bounding box center [322, 10] width 9 height 6
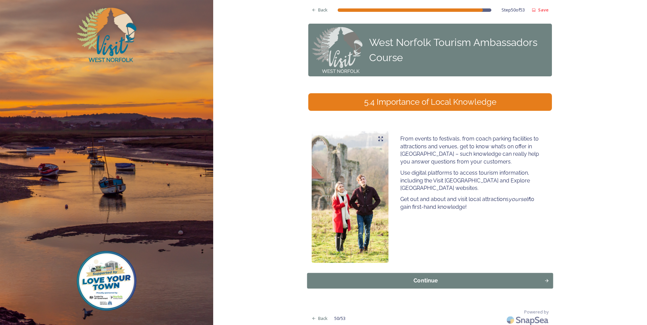
click at [442, 282] on div "Continue" at bounding box center [426, 281] width 230 height 8
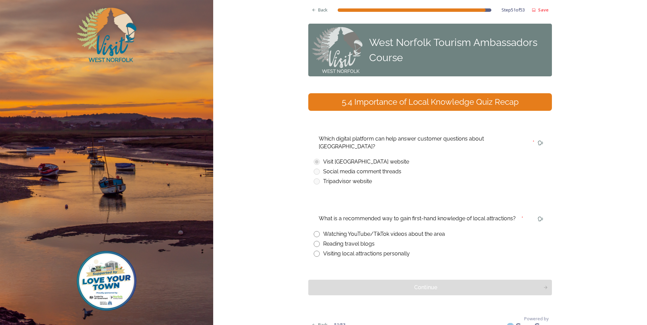
drag, startPoint x: 320, startPoint y: 245, endPoint x: 334, endPoint y: 252, distance: 15.1
click at [320, 250] on div "Visiting local attractions personally" at bounding box center [430, 254] width 233 height 8
radio input "true"
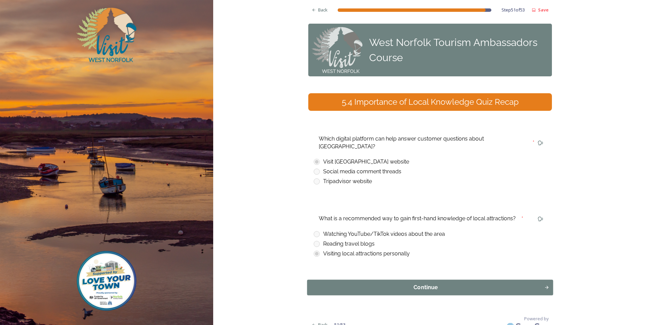
click at [375, 280] on button "Continue" at bounding box center [430, 288] width 246 height 16
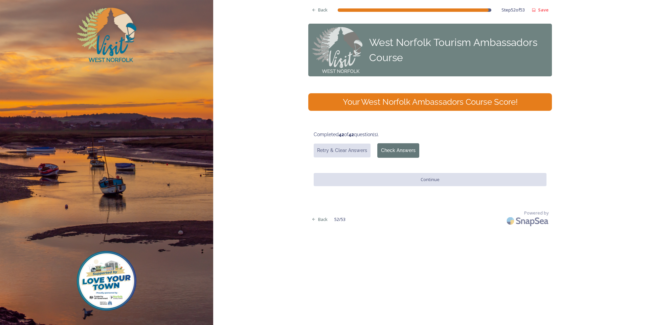
click at [396, 152] on button "Check Answers" at bounding box center [398, 150] width 42 height 15
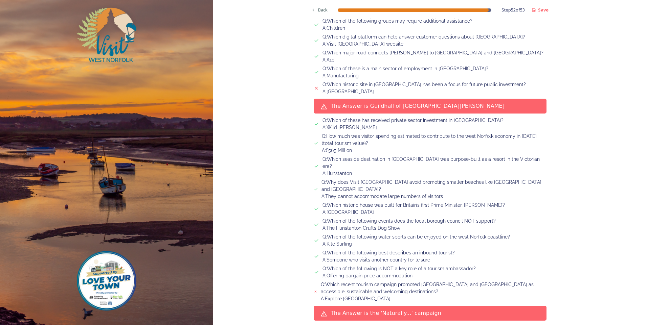
scroll to position [733, 0]
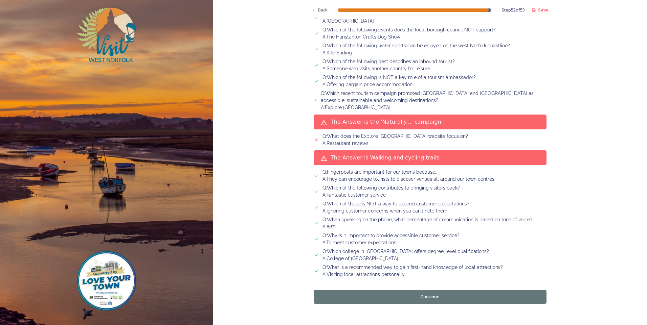
click at [411, 290] on button "Continue" at bounding box center [430, 297] width 233 height 14
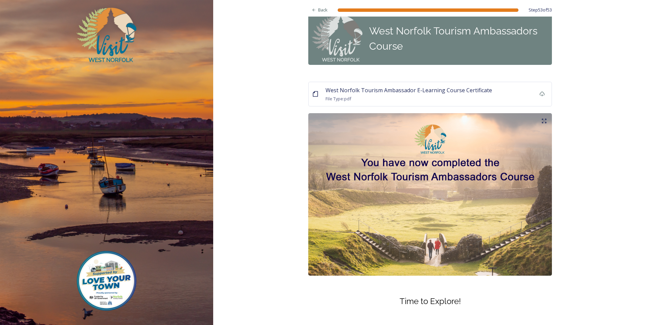
scroll to position [0, 0]
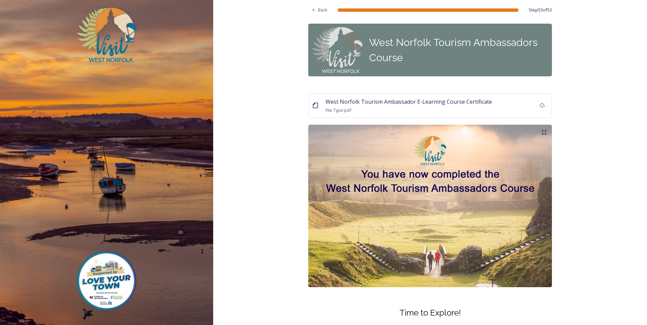
click at [384, 107] on div "File Type: pdf" at bounding box center [408, 110] width 166 height 8
click at [317, 106] on div "West Norfolk Tourism Ambassador E-Learning Course Certificate File Type: pdf" at bounding box center [430, 105] width 244 height 25
click at [539, 108] on icon at bounding box center [541, 105] width 5 height 5
